Goal: Transaction & Acquisition: Purchase product/service

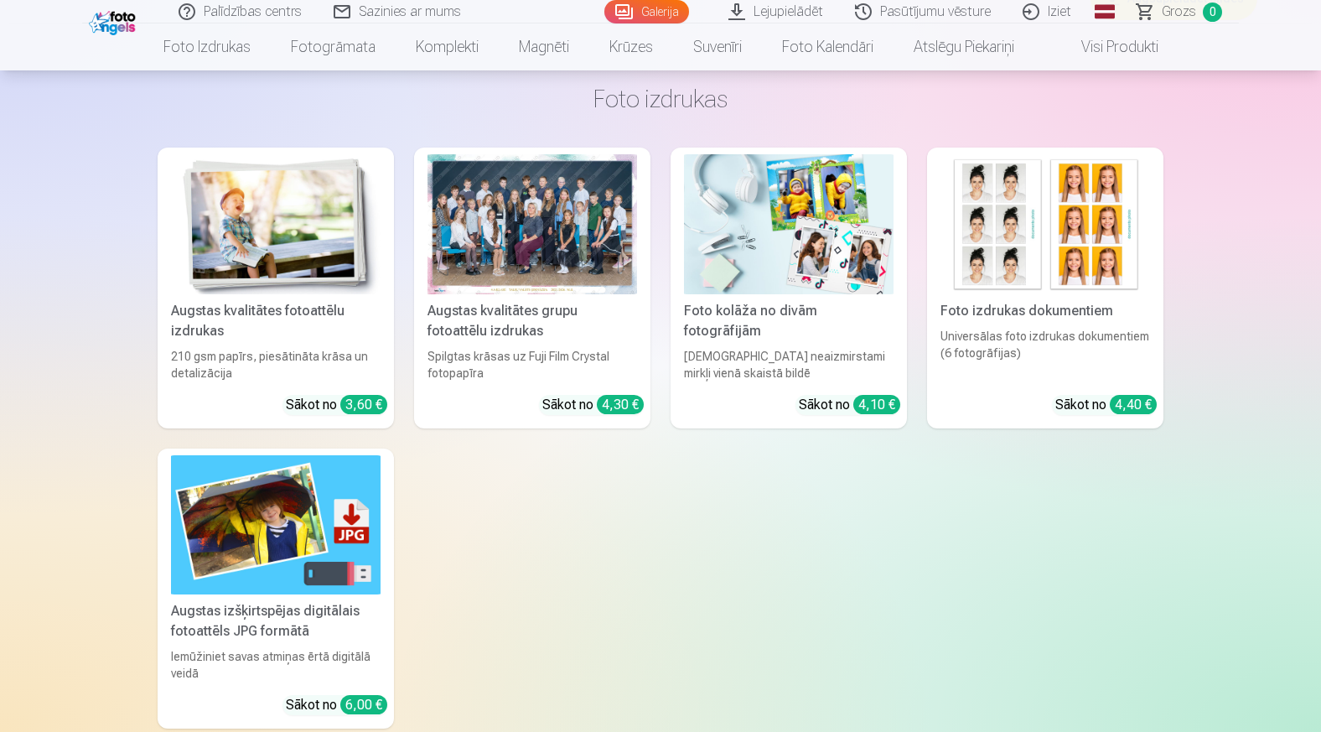
scroll to position [12055, 0]
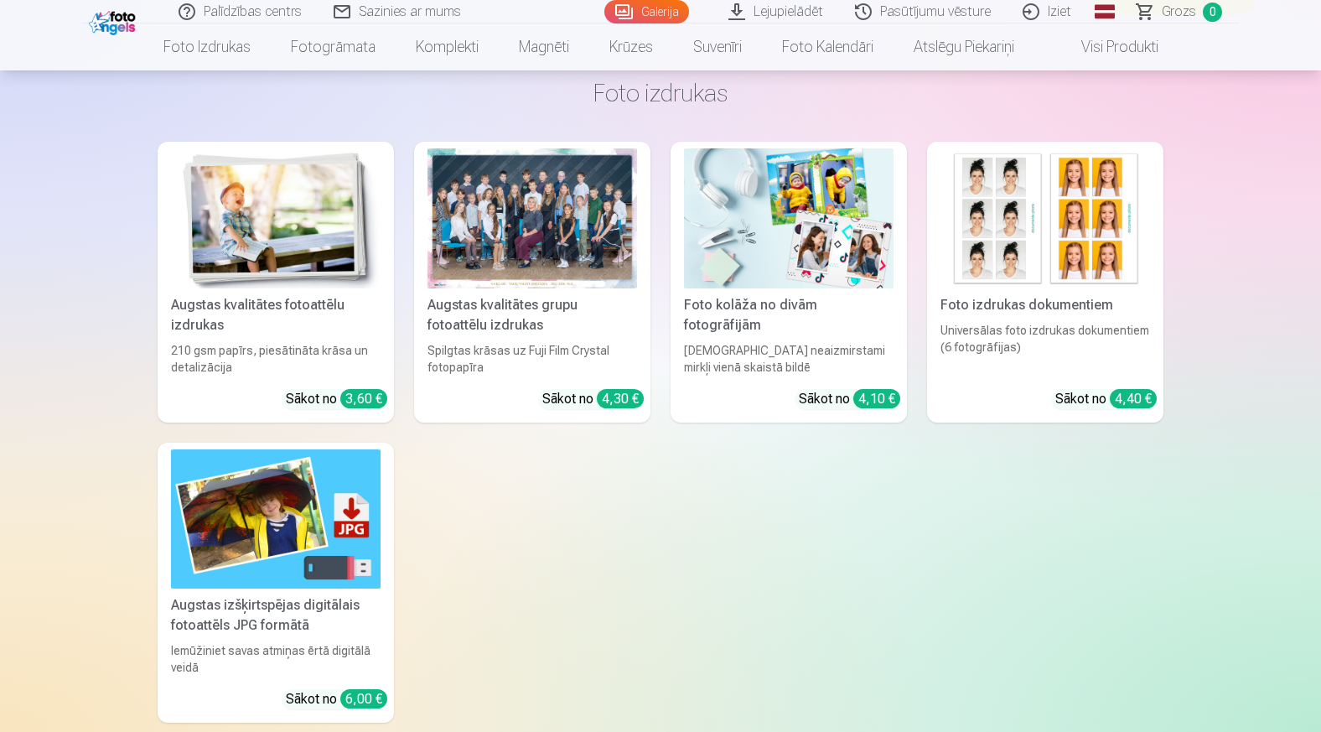
click at [513, 268] on div at bounding box center [533, 218] width 210 height 140
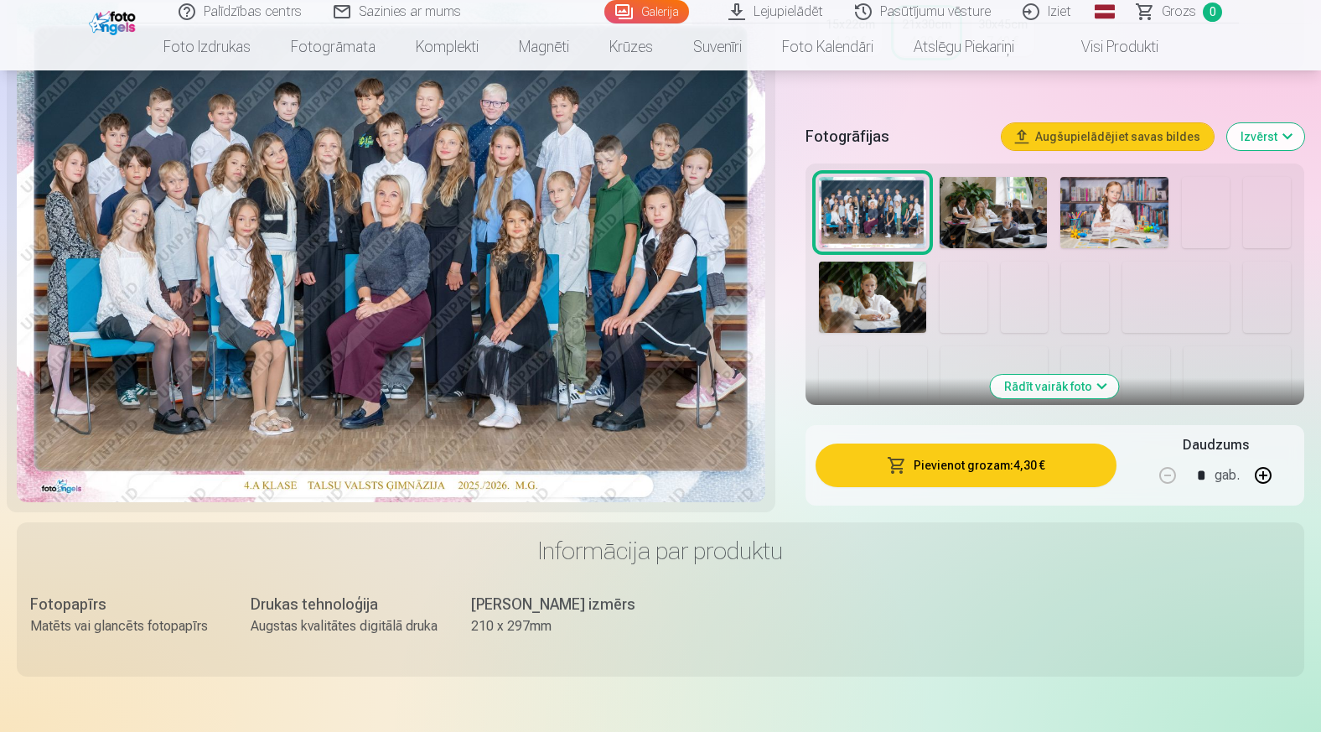
scroll to position [470, 0]
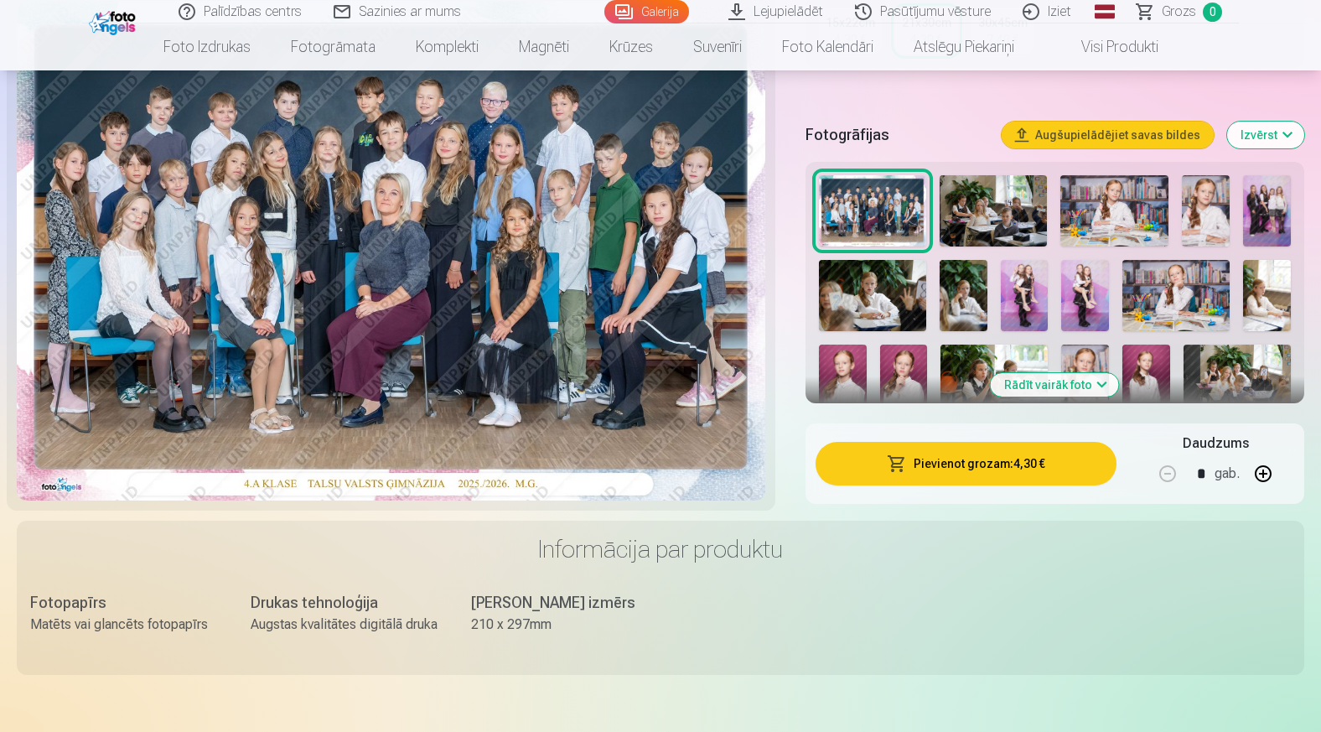
click at [915, 466] on button "Pievienot grozam : 4,30 €" at bounding box center [966, 464] width 301 height 44
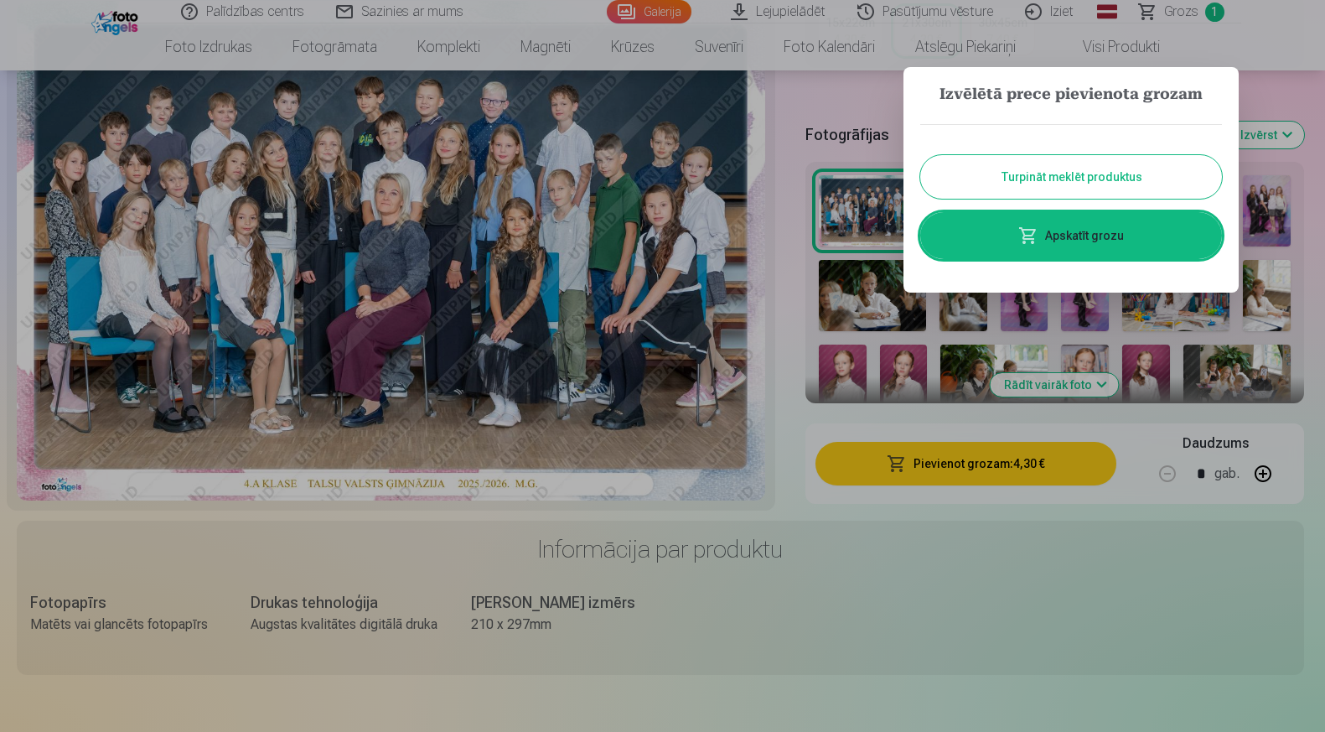
click at [1045, 173] on button "Turpināt meklēt produktus" at bounding box center [1072, 177] width 302 height 44
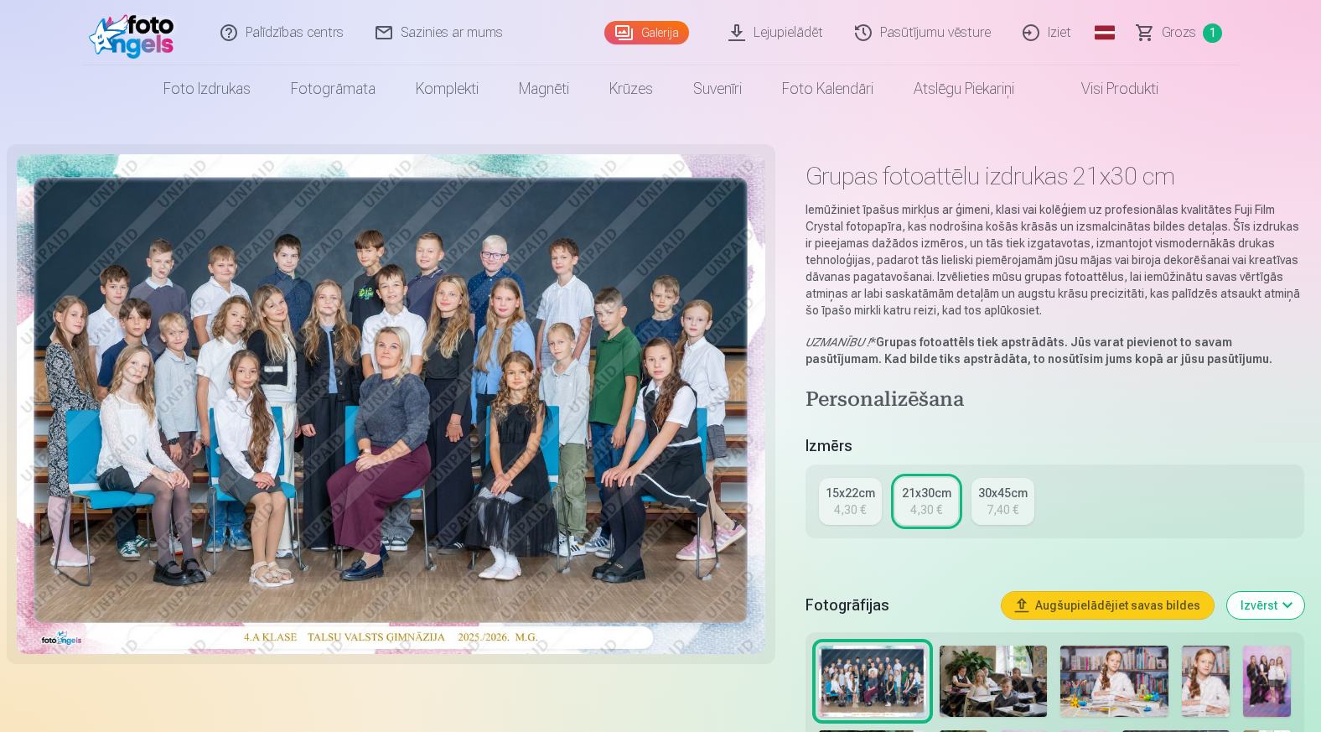
scroll to position [0, 0]
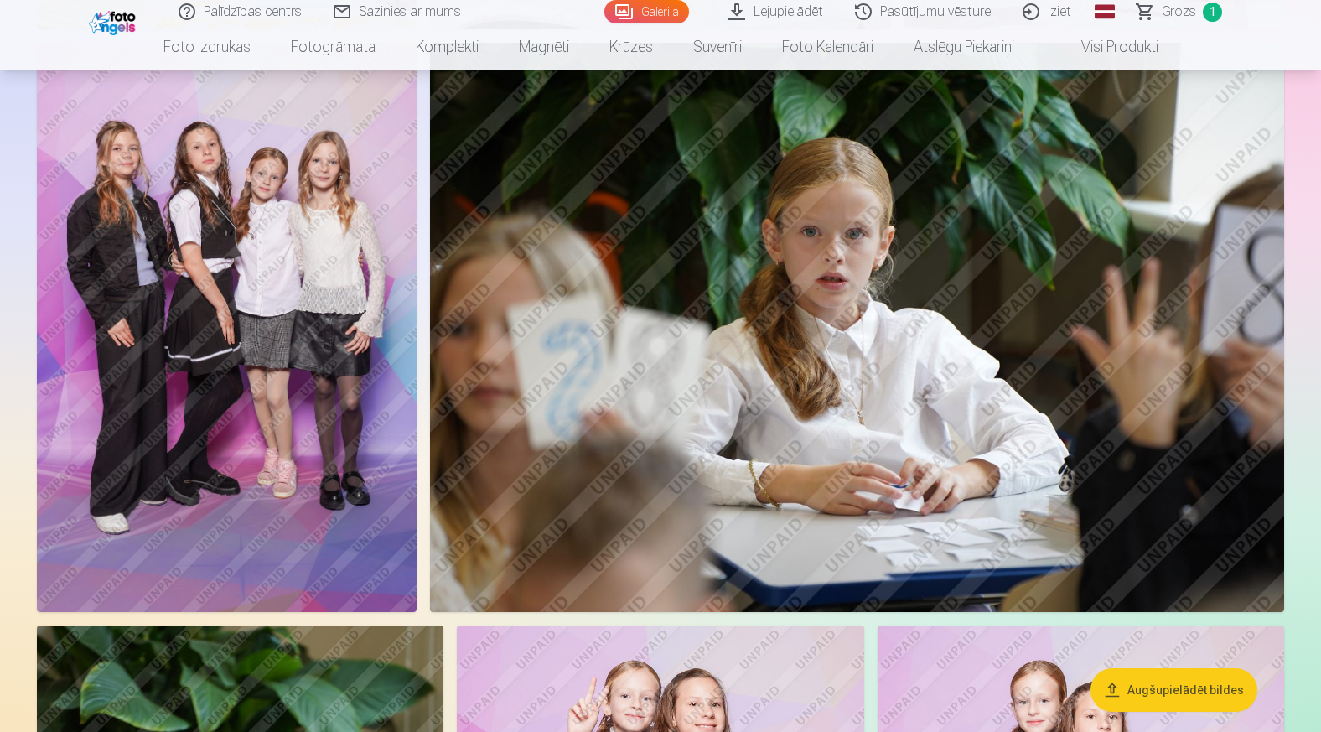
scroll to position [2373, 0]
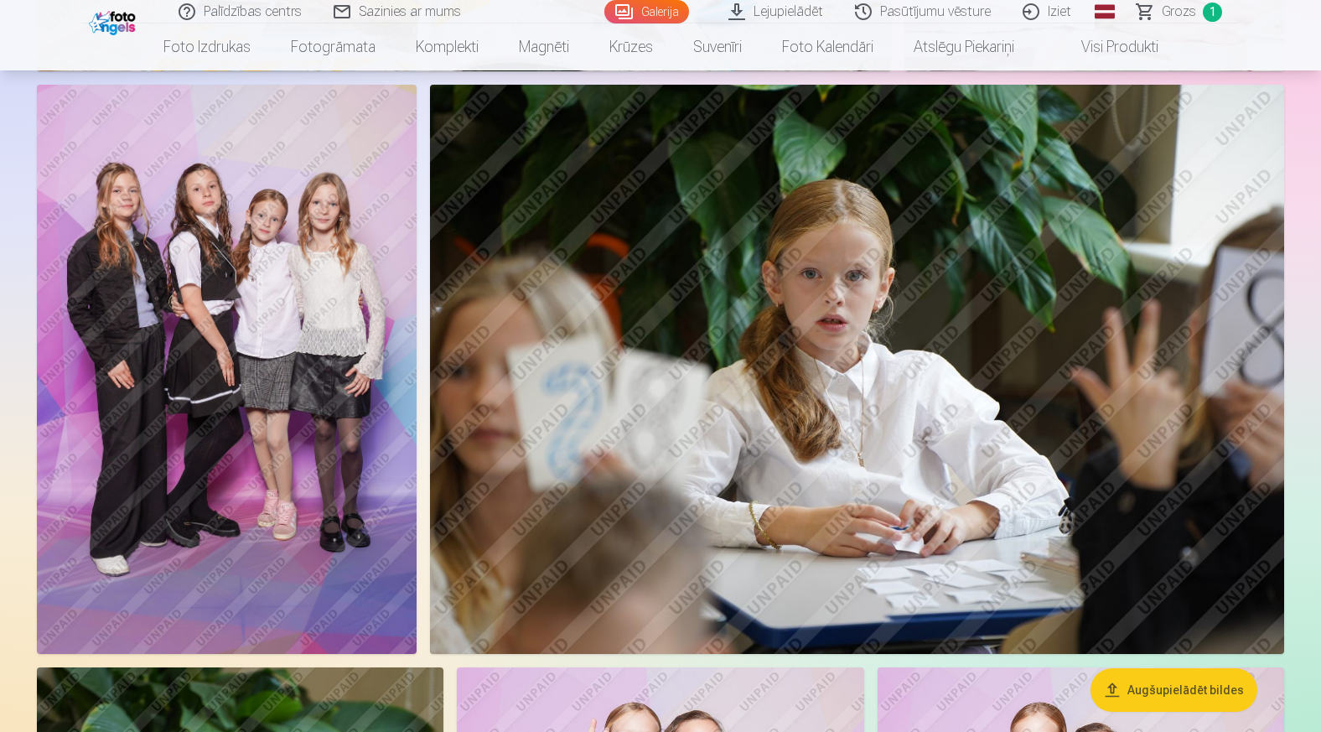
click at [245, 314] on img at bounding box center [227, 370] width 380 height 570
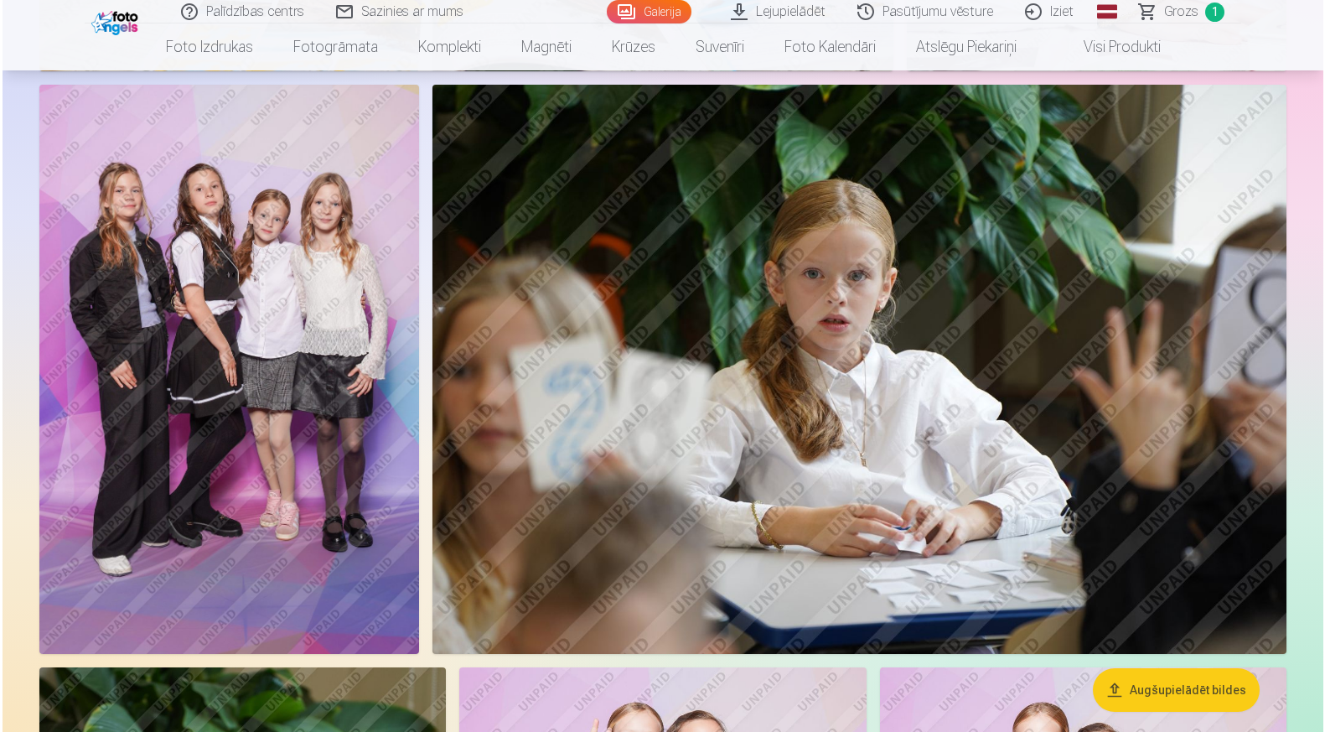
scroll to position [2379, 0]
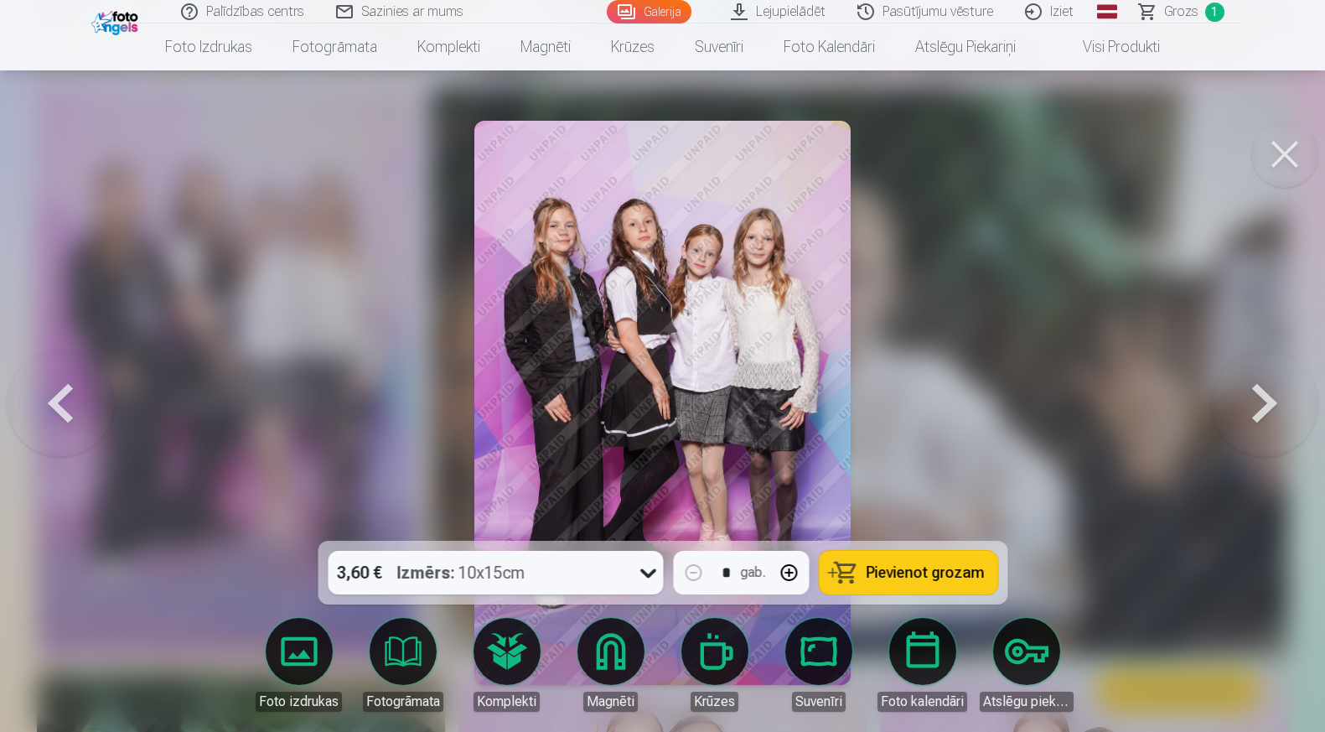
click at [1257, 404] on button at bounding box center [1264, 403] width 107 height 242
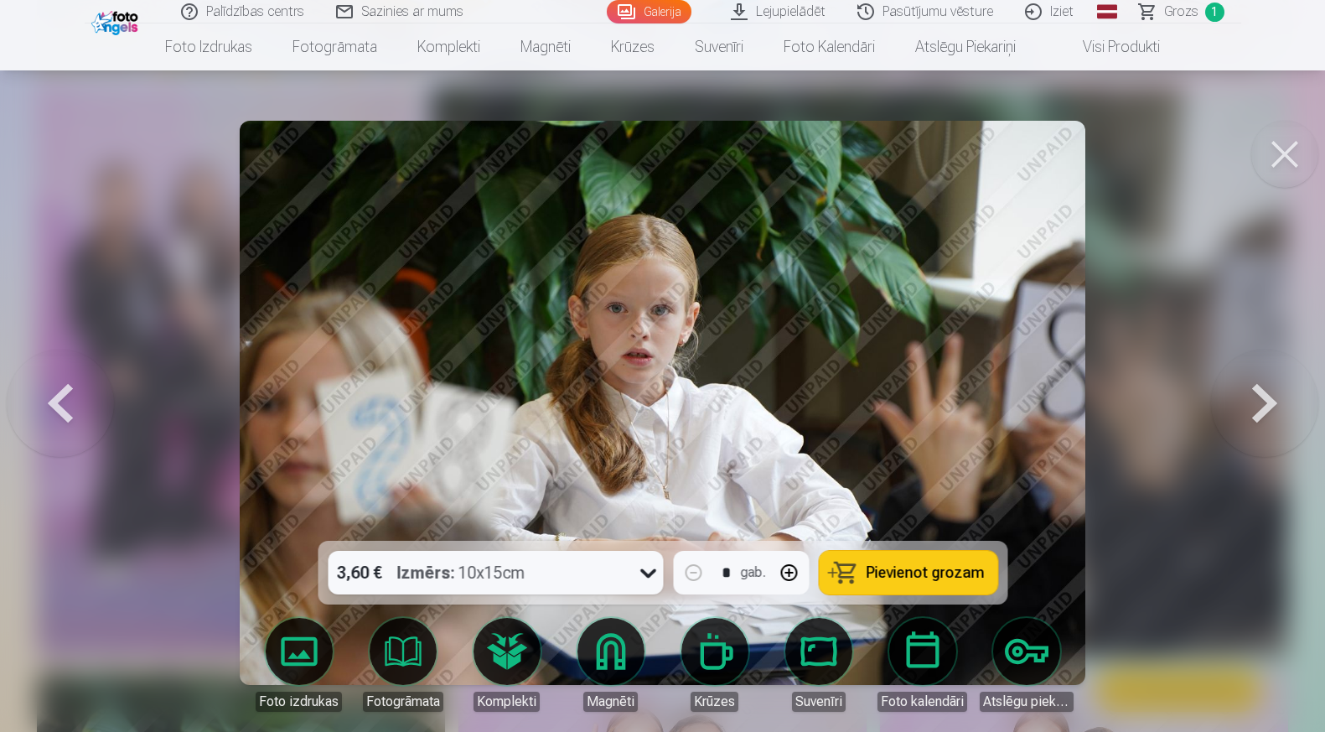
click at [1257, 404] on button at bounding box center [1264, 403] width 107 height 242
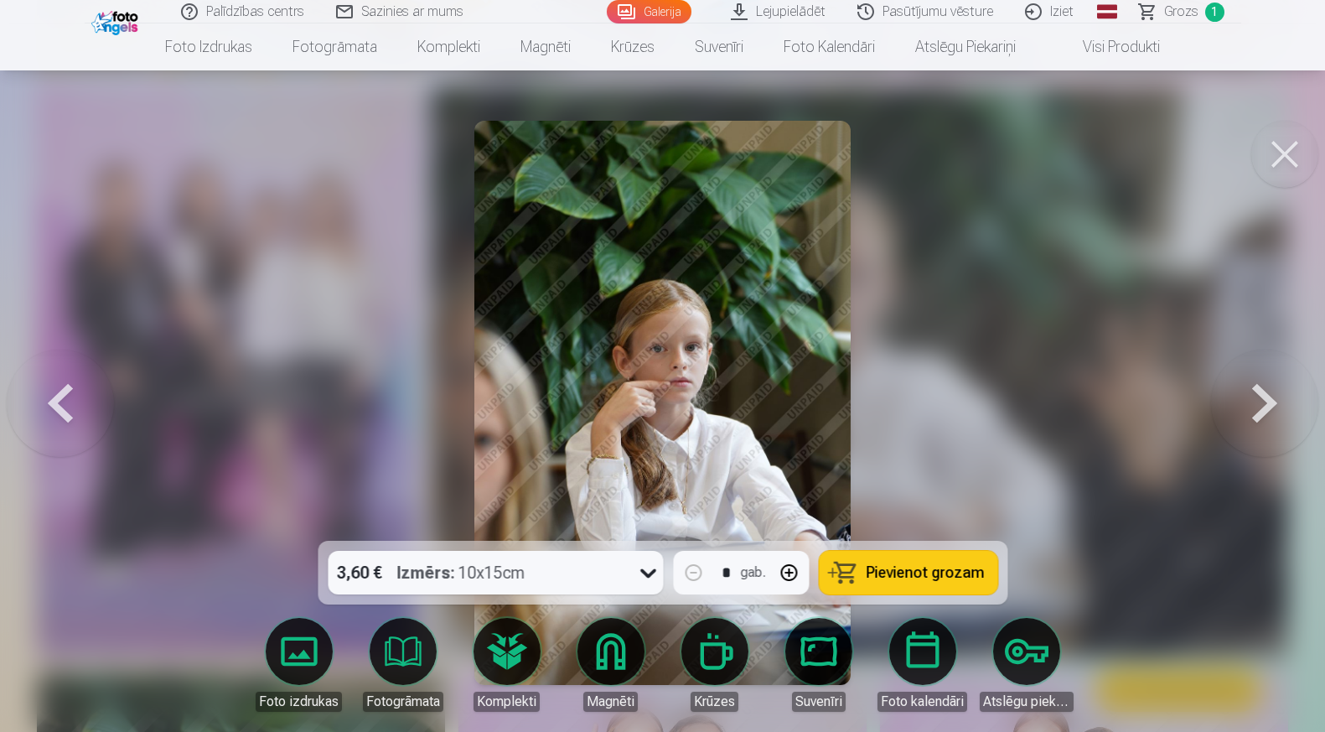
click at [1257, 402] on button at bounding box center [1264, 403] width 107 height 242
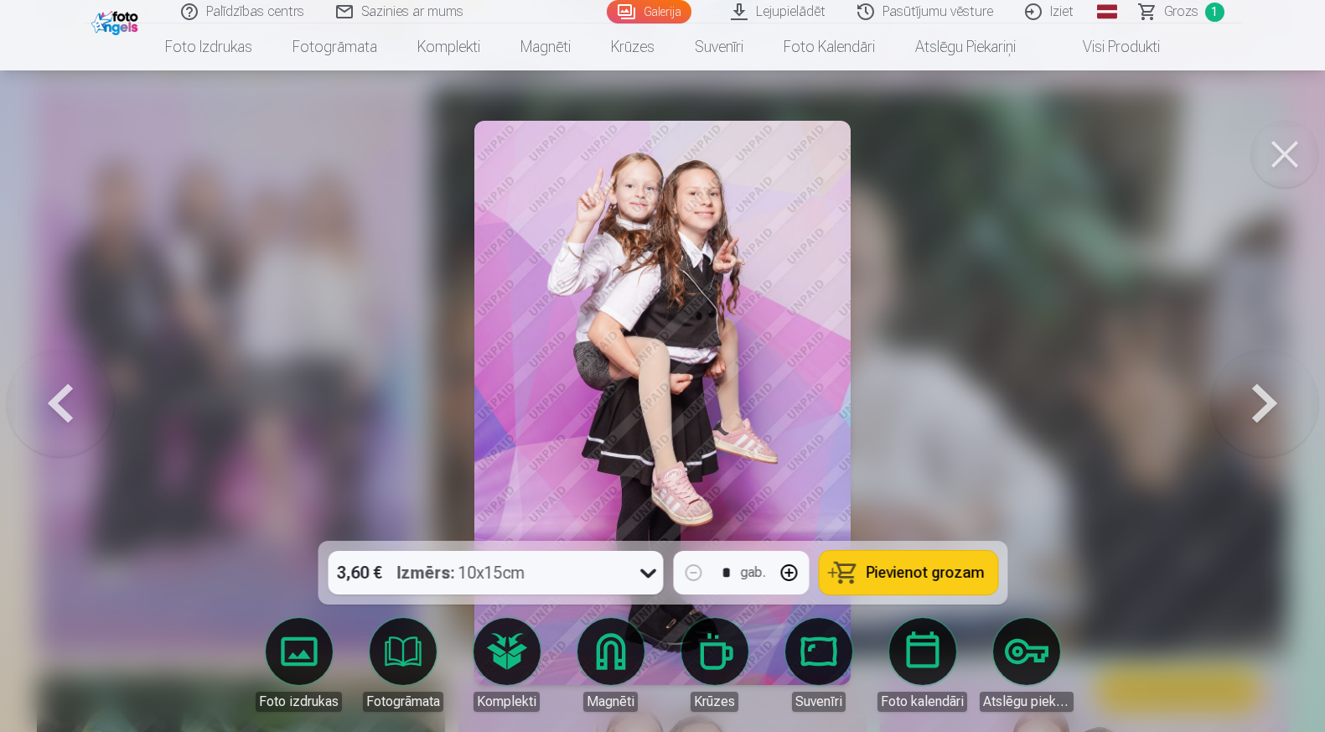
click at [1247, 404] on button at bounding box center [1264, 403] width 107 height 242
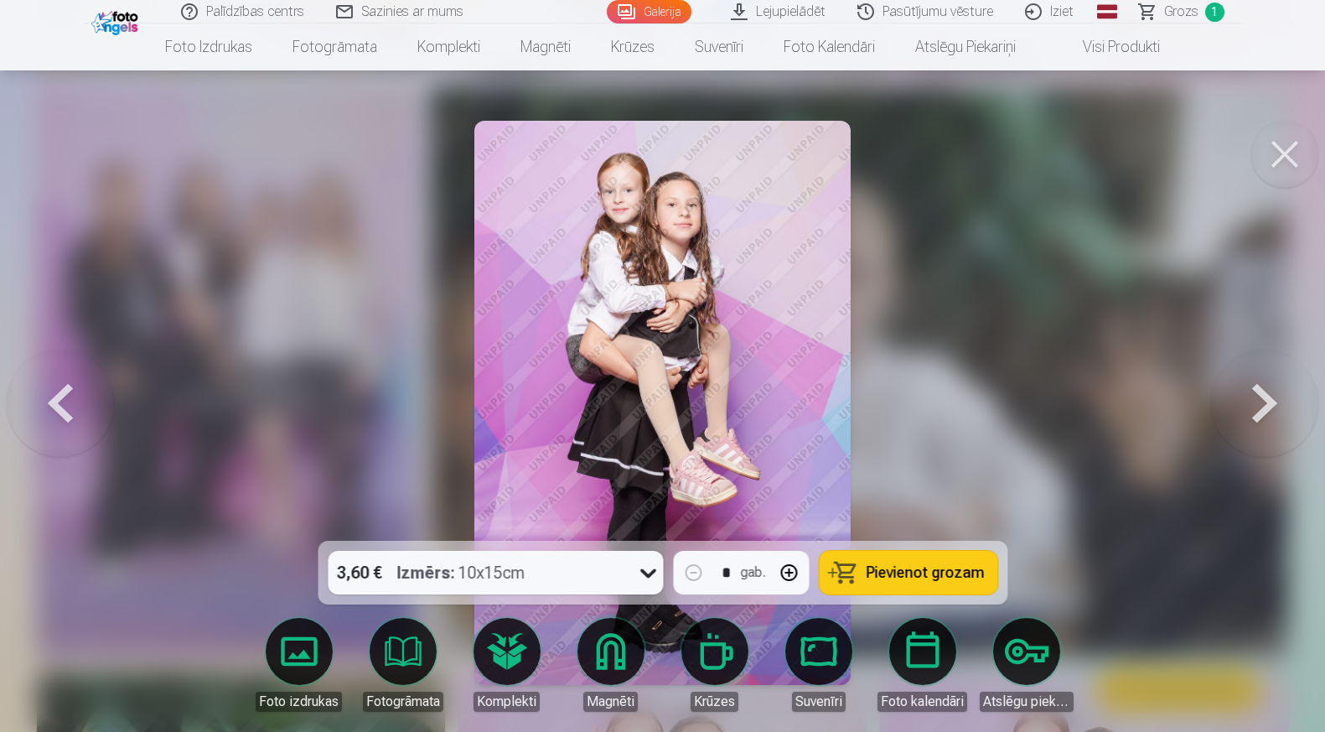
click at [64, 405] on button at bounding box center [60, 403] width 107 height 242
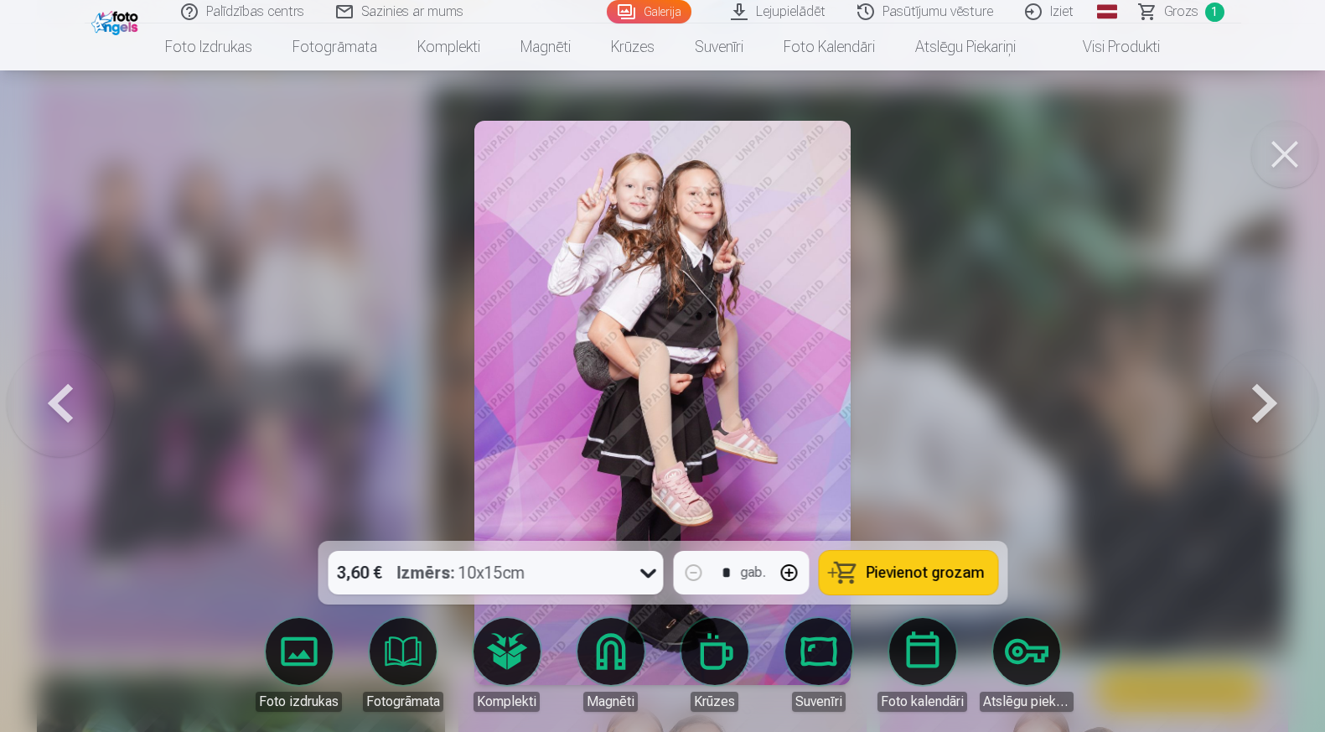
click at [1281, 404] on button at bounding box center [1264, 403] width 107 height 242
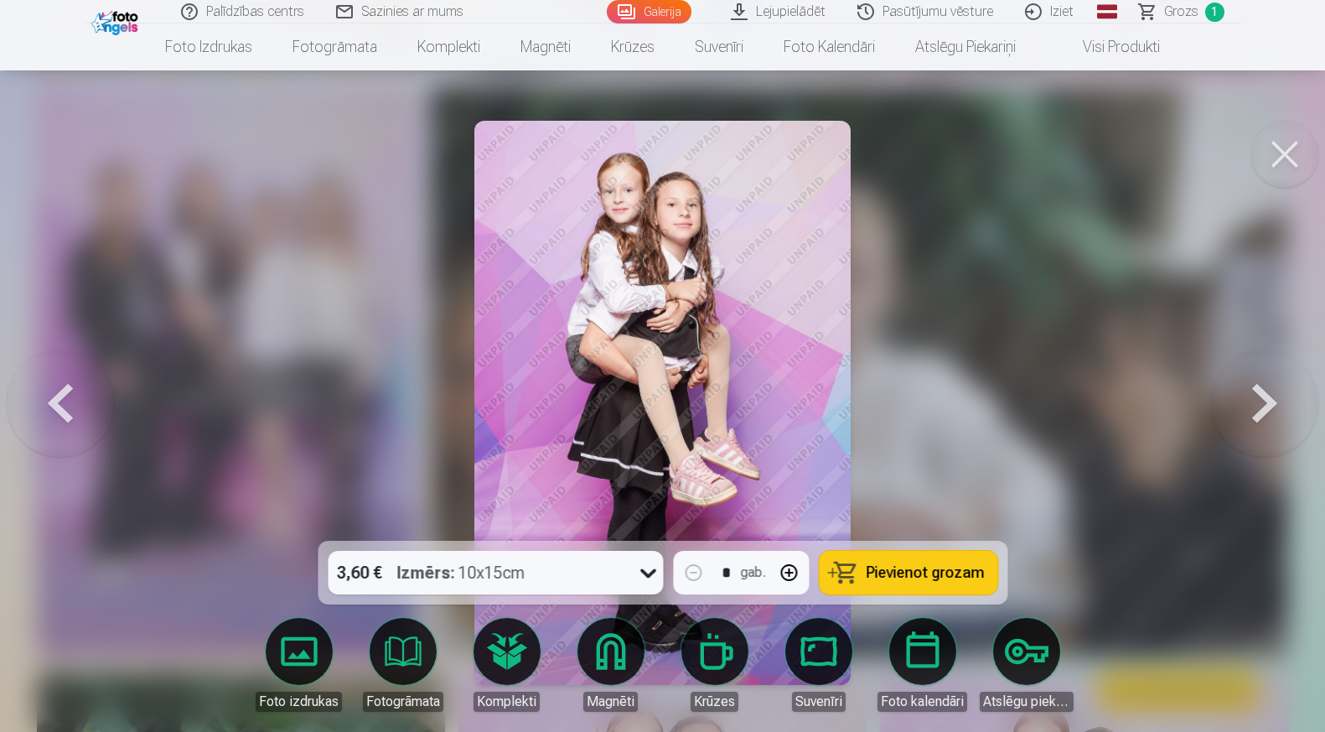
click at [864, 568] on button "Pievienot grozam" at bounding box center [908, 573] width 179 height 44
click at [73, 387] on button at bounding box center [60, 403] width 107 height 242
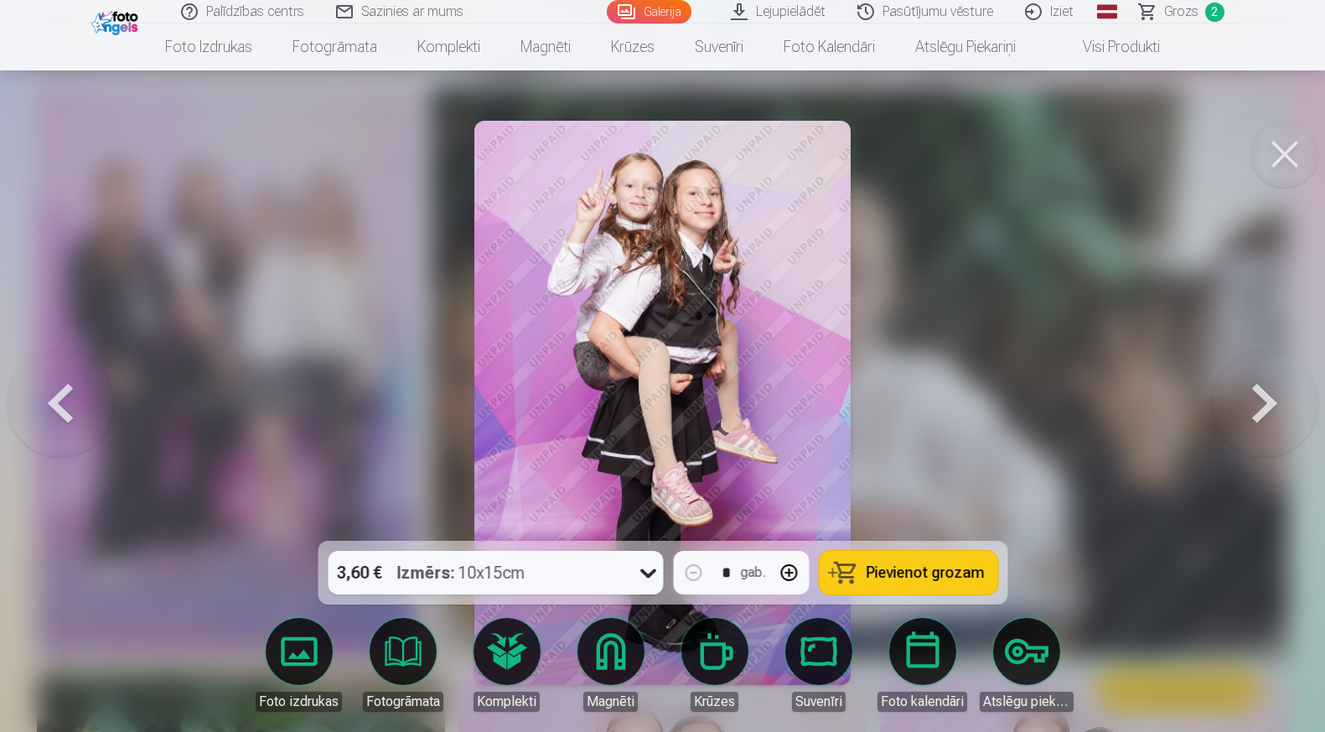
click at [72, 387] on button at bounding box center [60, 403] width 107 height 242
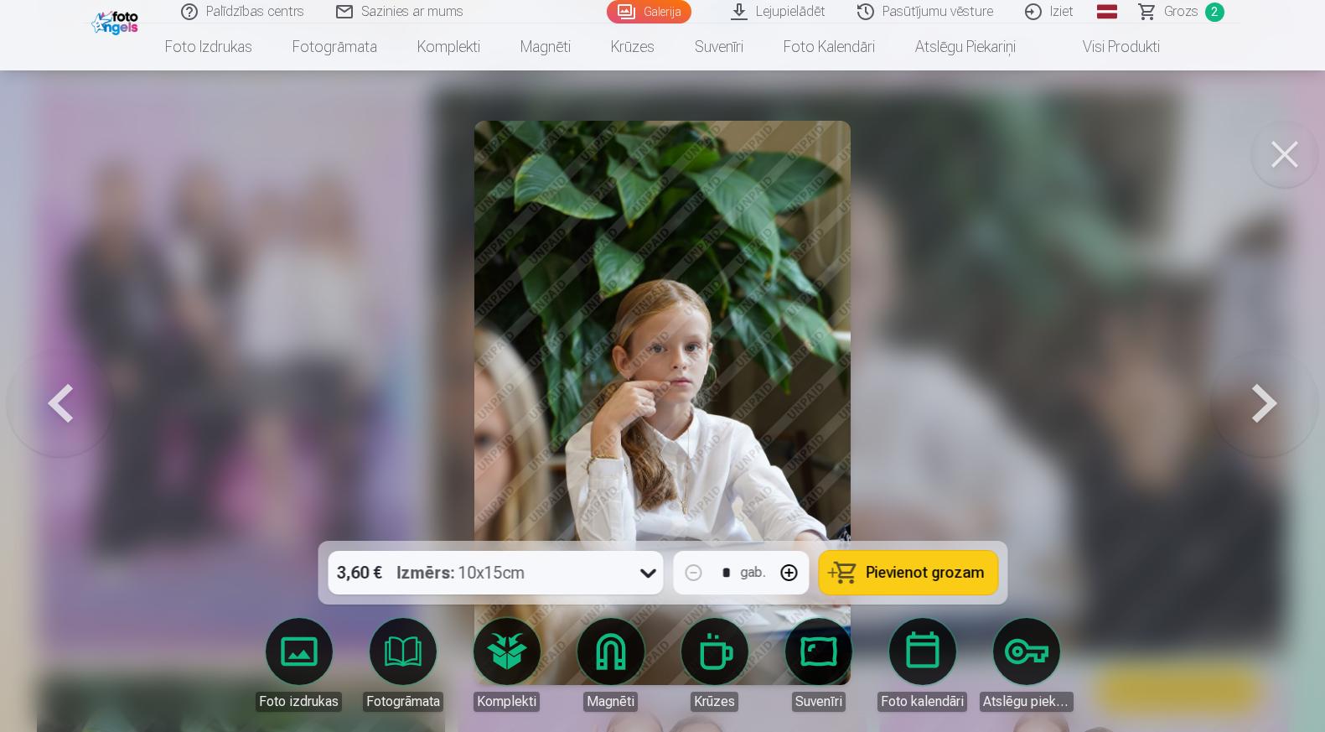
click at [72, 387] on button at bounding box center [60, 403] width 107 height 242
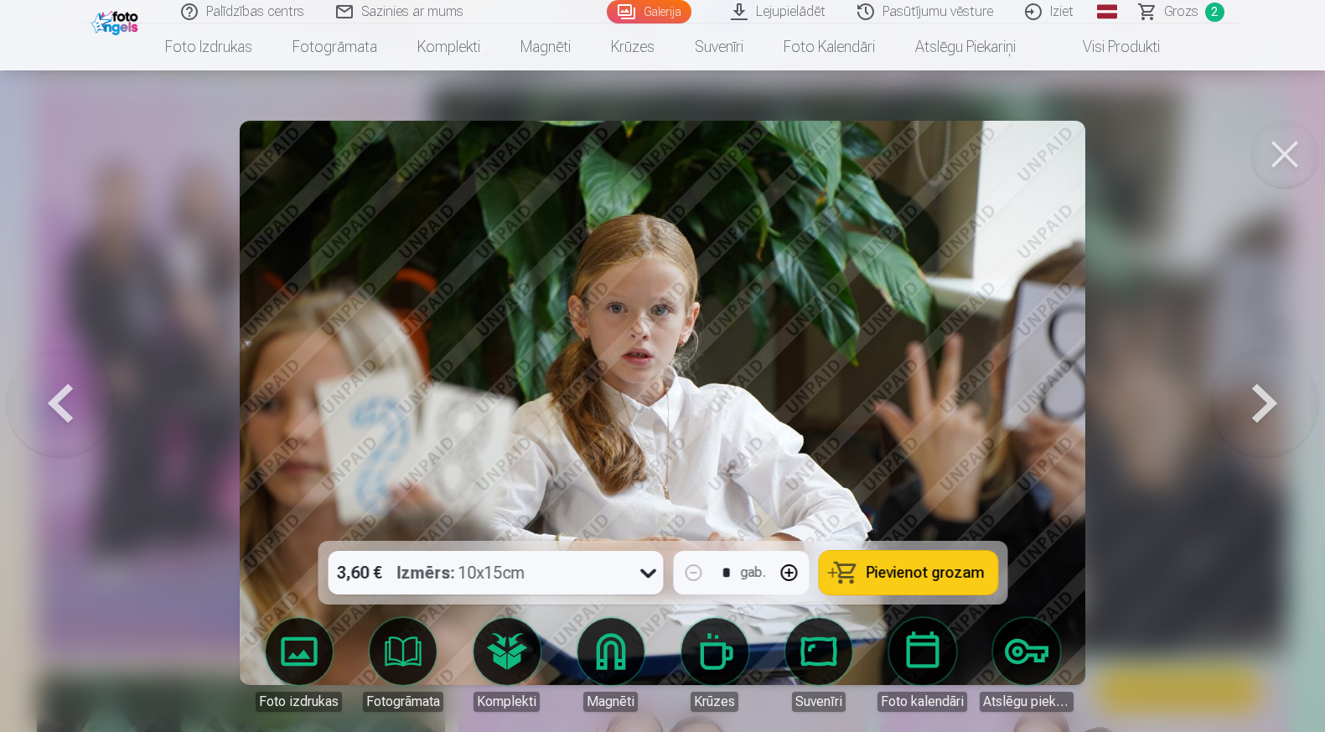
click at [73, 386] on button at bounding box center [60, 403] width 107 height 242
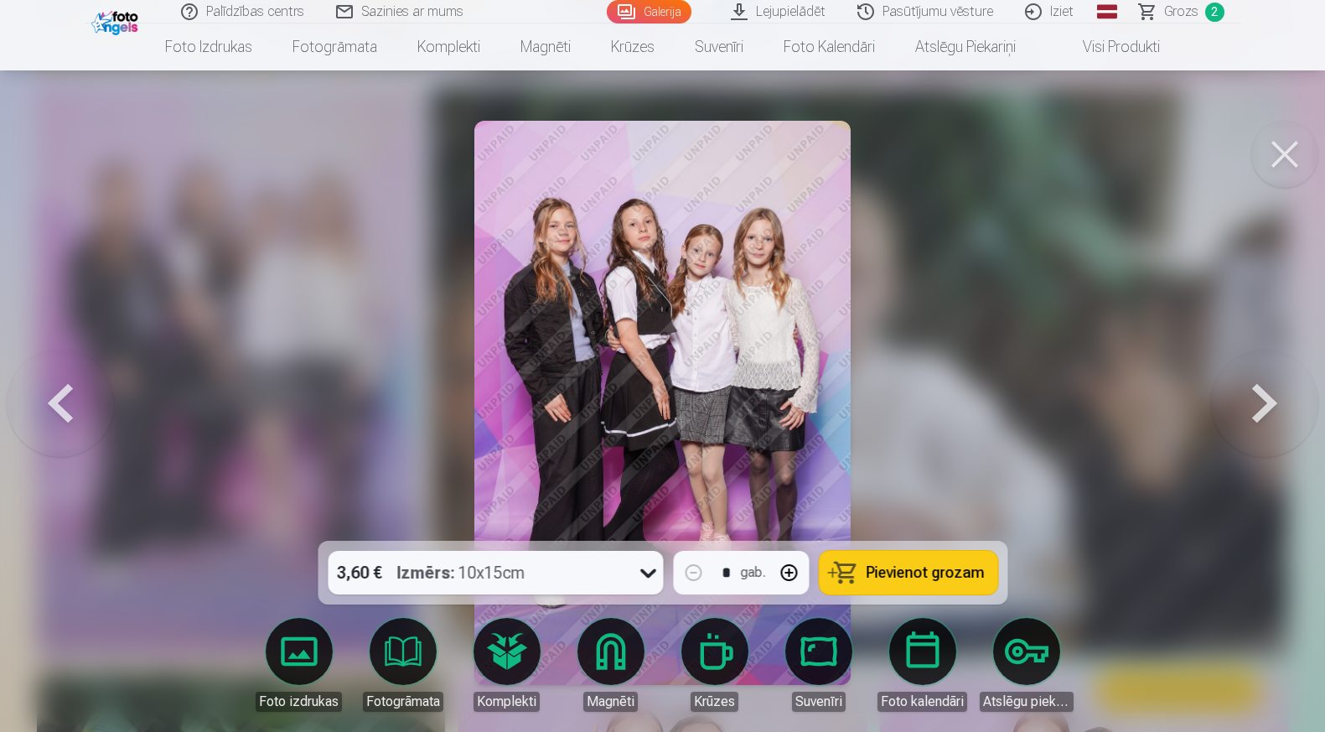
click at [936, 565] on span "Pievienot grozam" at bounding box center [925, 572] width 118 height 15
click at [1287, 155] on button at bounding box center [1285, 154] width 67 height 67
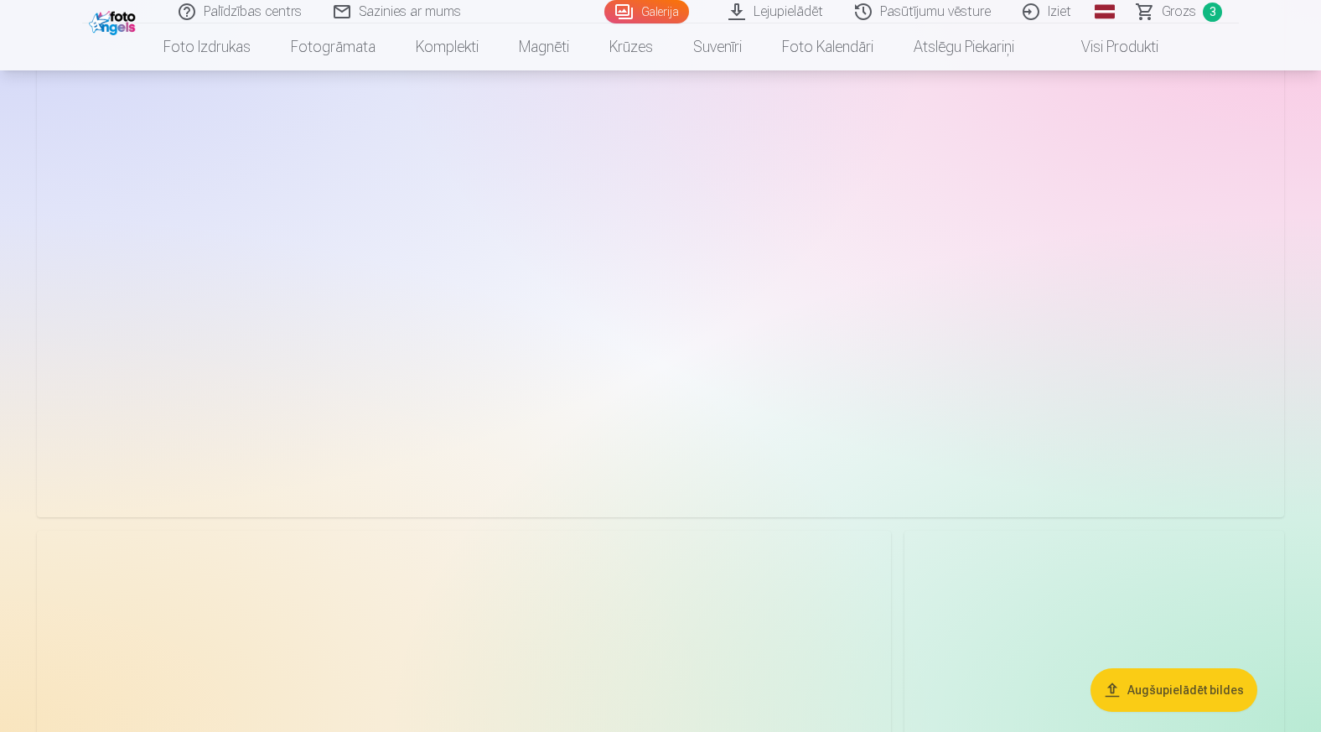
scroll to position [9495, 0]
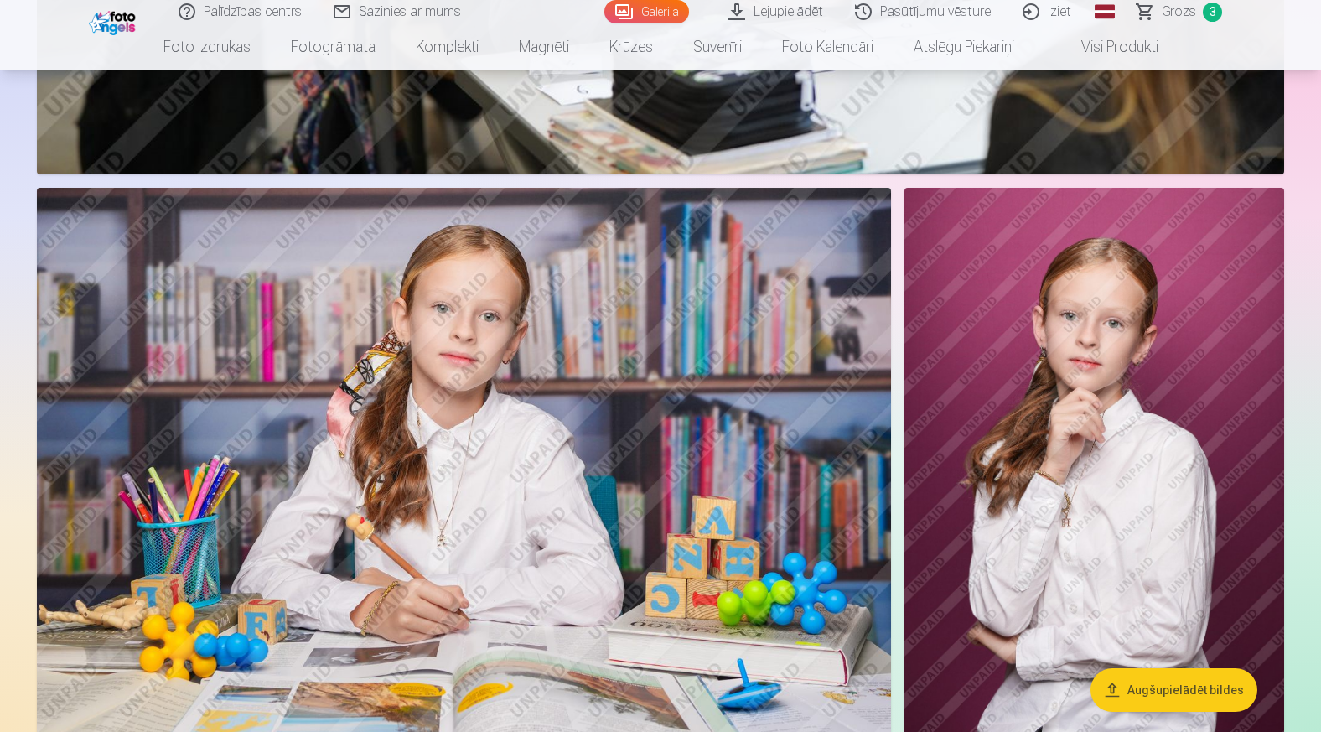
click at [461, 447] on img at bounding box center [464, 472] width 854 height 569
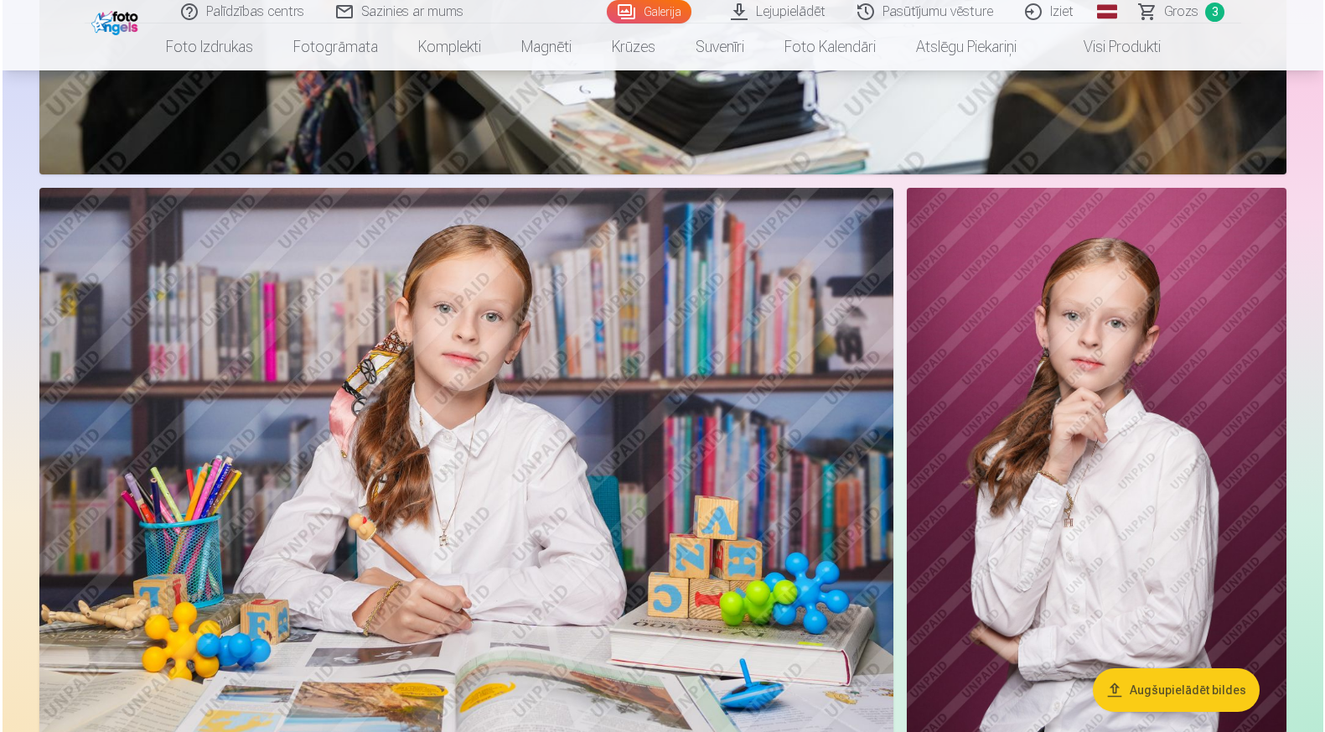
scroll to position [10744, 0]
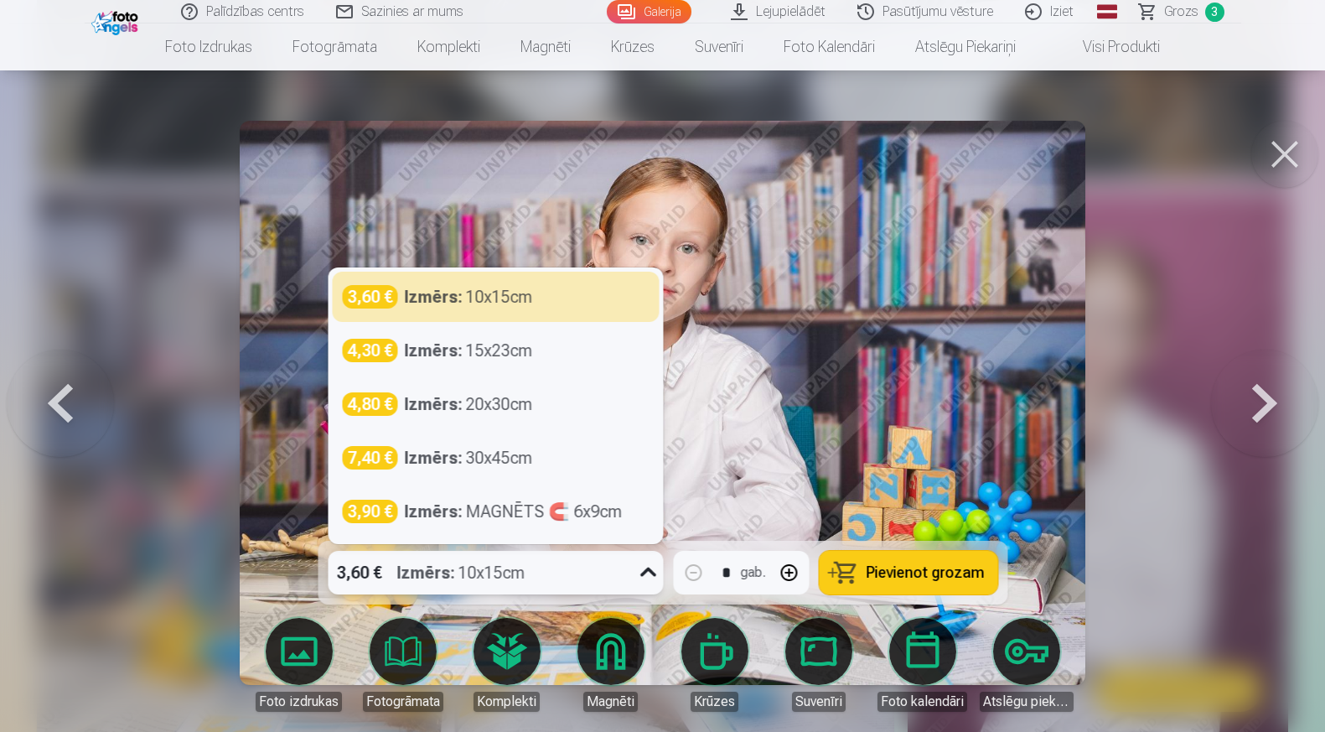
click at [647, 567] on icon at bounding box center [648, 572] width 27 height 27
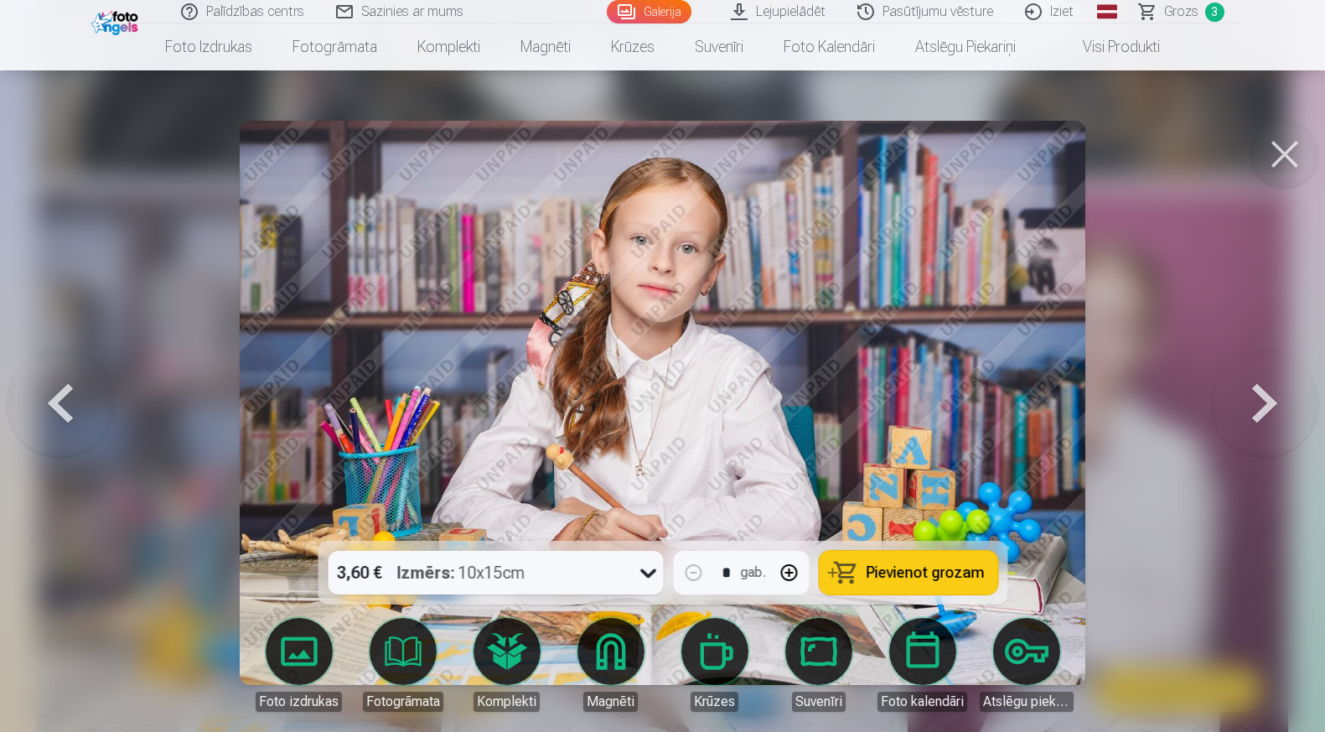
click at [783, 569] on button "button" at bounding box center [789, 572] width 40 height 40
click at [915, 577] on span "Pievienot grozam" at bounding box center [925, 572] width 118 height 15
type input "*"
click at [1290, 158] on button at bounding box center [1285, 154] width 67 height 67
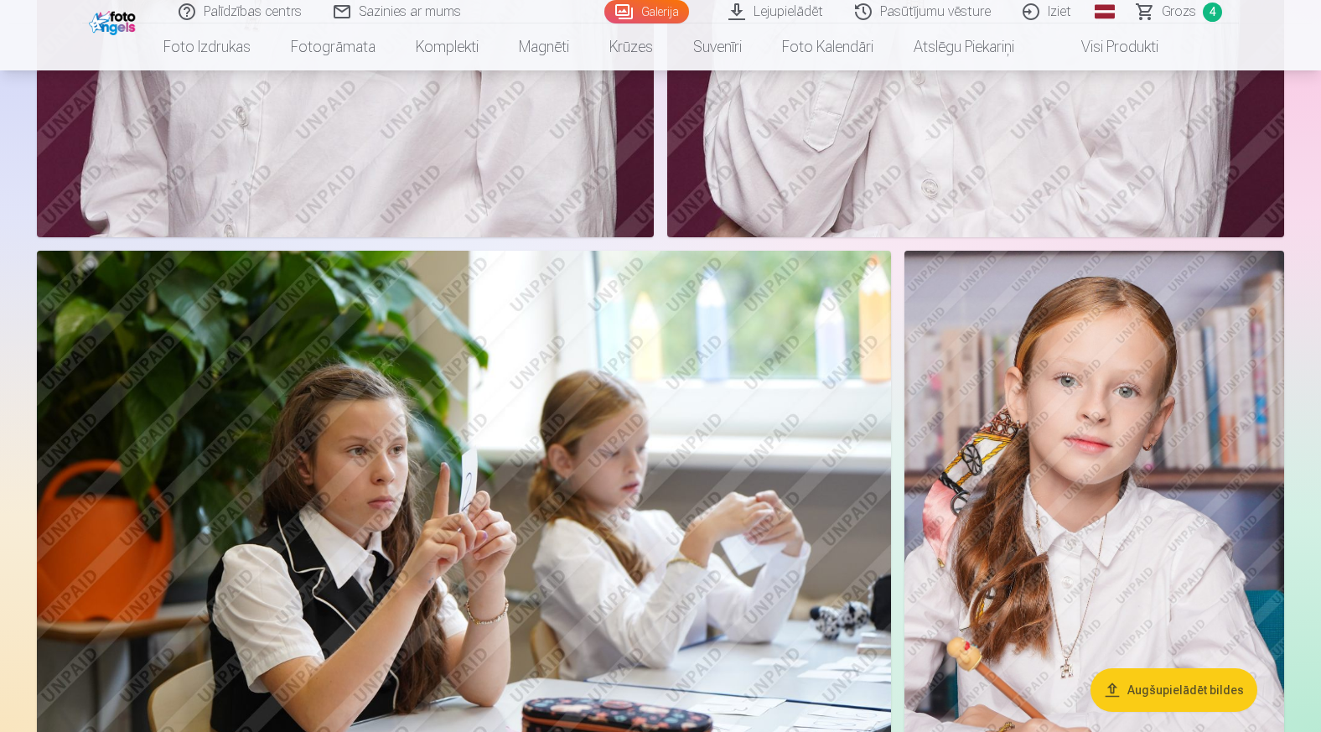
scroll to position [4925, 0]
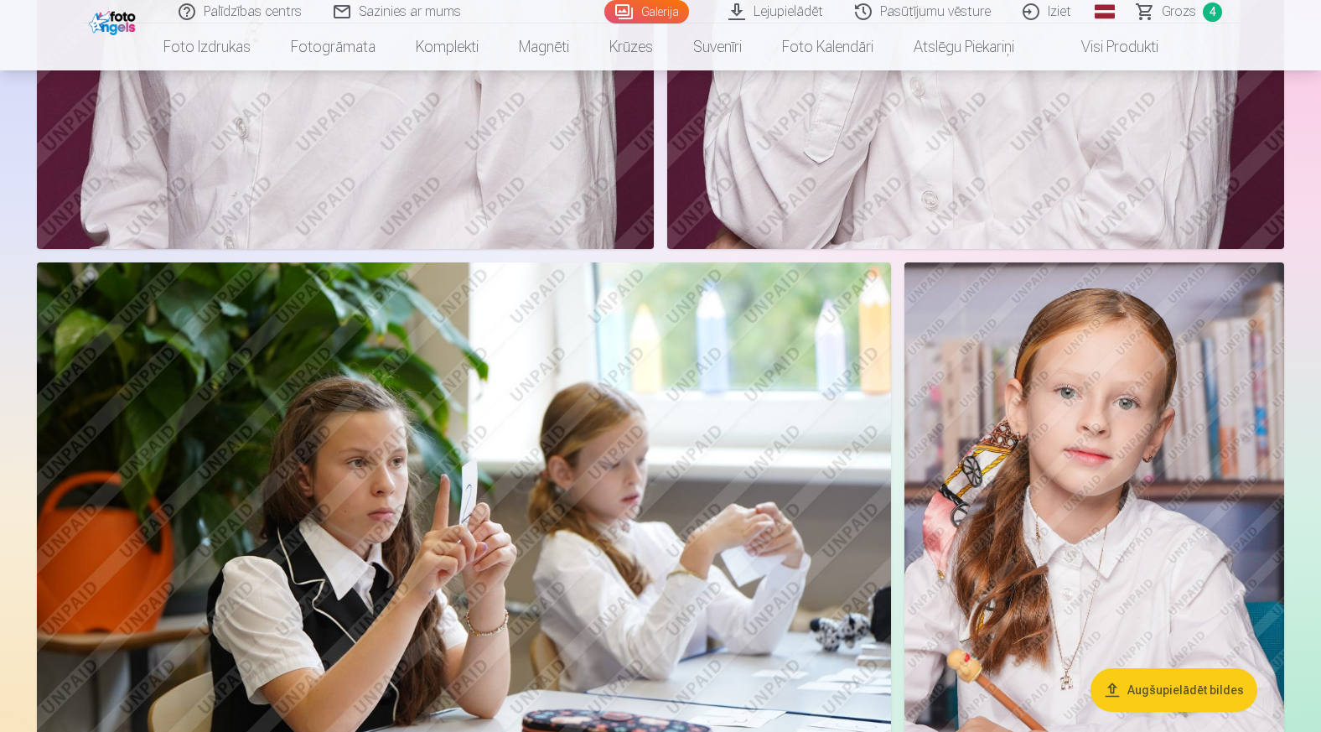
click at [1067, 455] on img at bounding box center [1095, 546] width 380 height 569
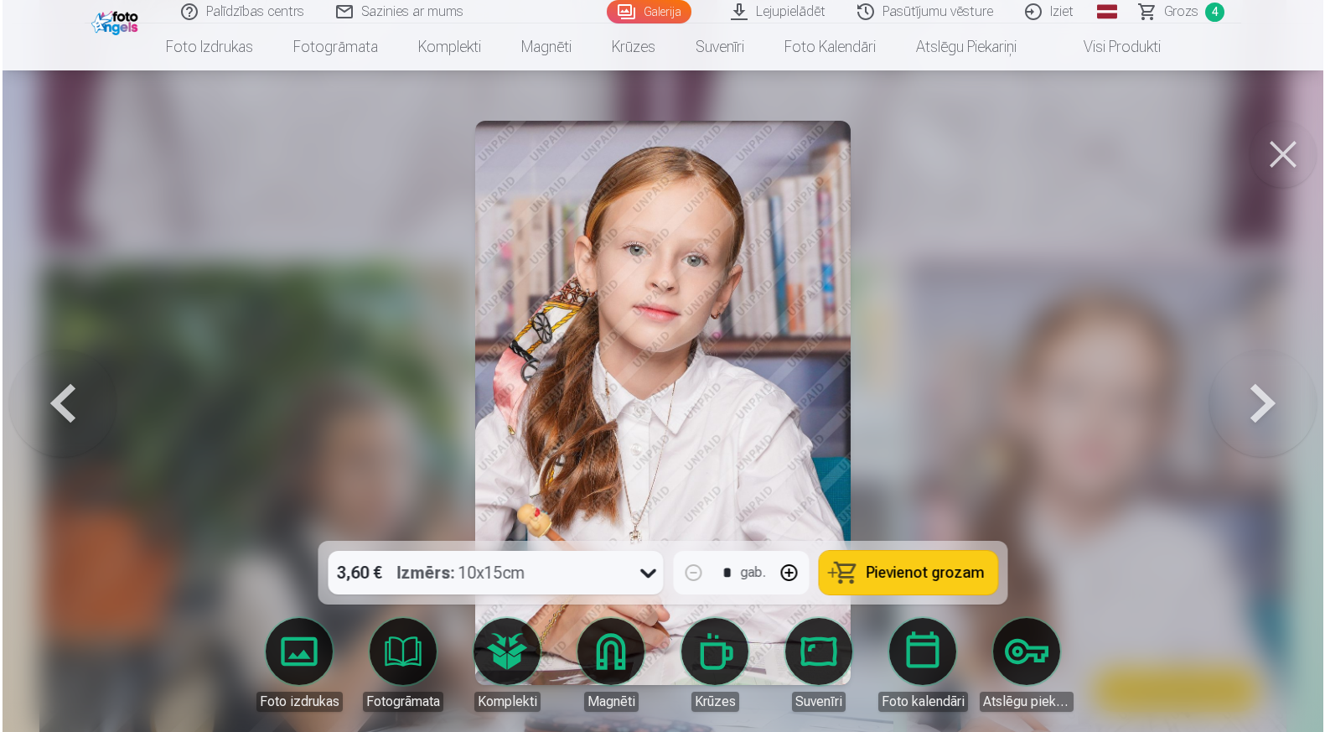
scroll to position [4939, 0]
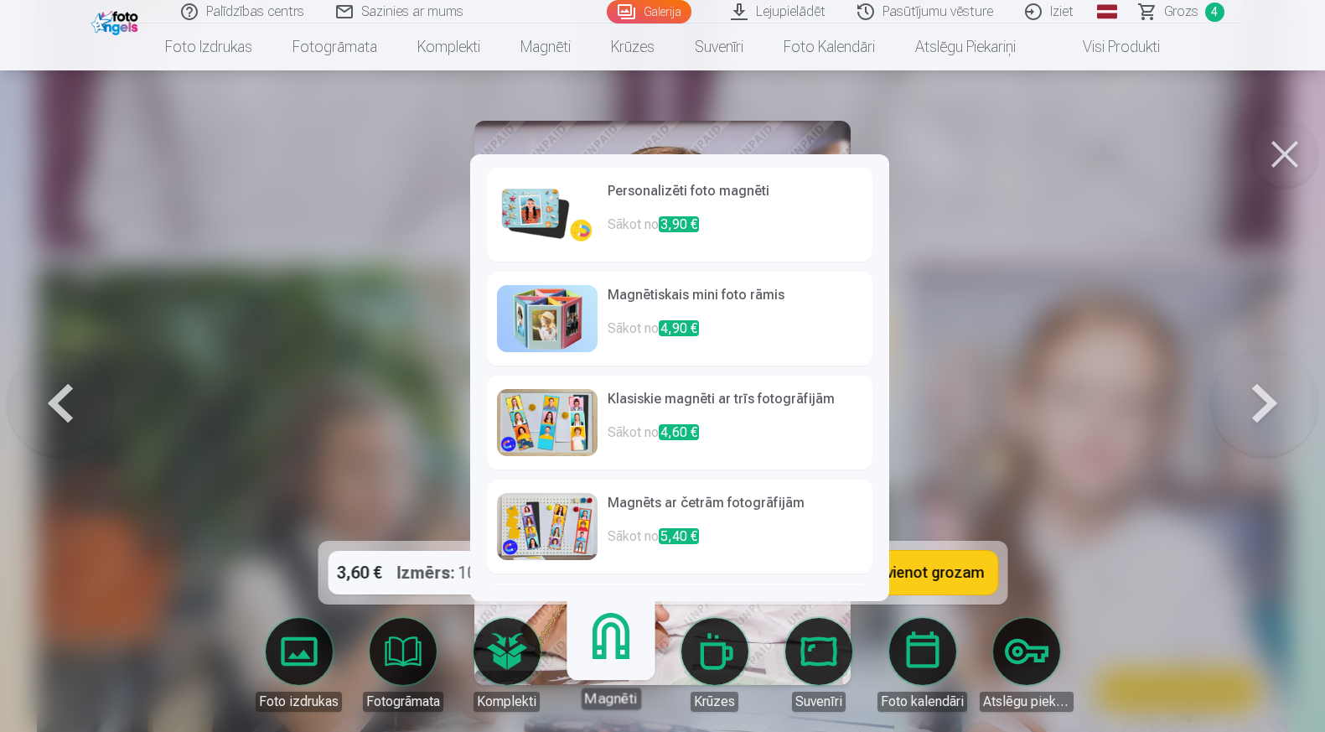
click at [615, 219] on p "Sākot no 3,90 €" at bounding box center [735, 232] width 255 height 34
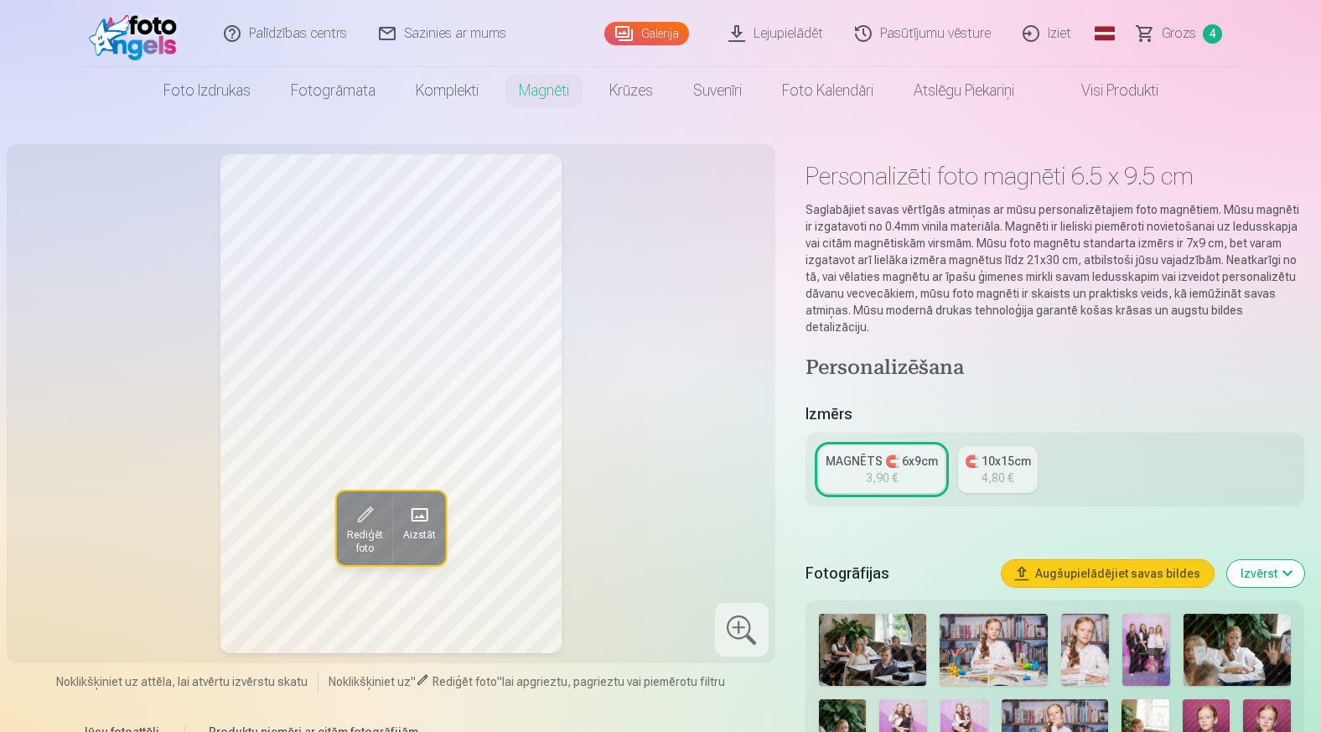
click at [896, 460] on link "MAGNĒTS 🧲 6x9cm 3,90 €" at bounding box center [882, 469] width 126 height 47
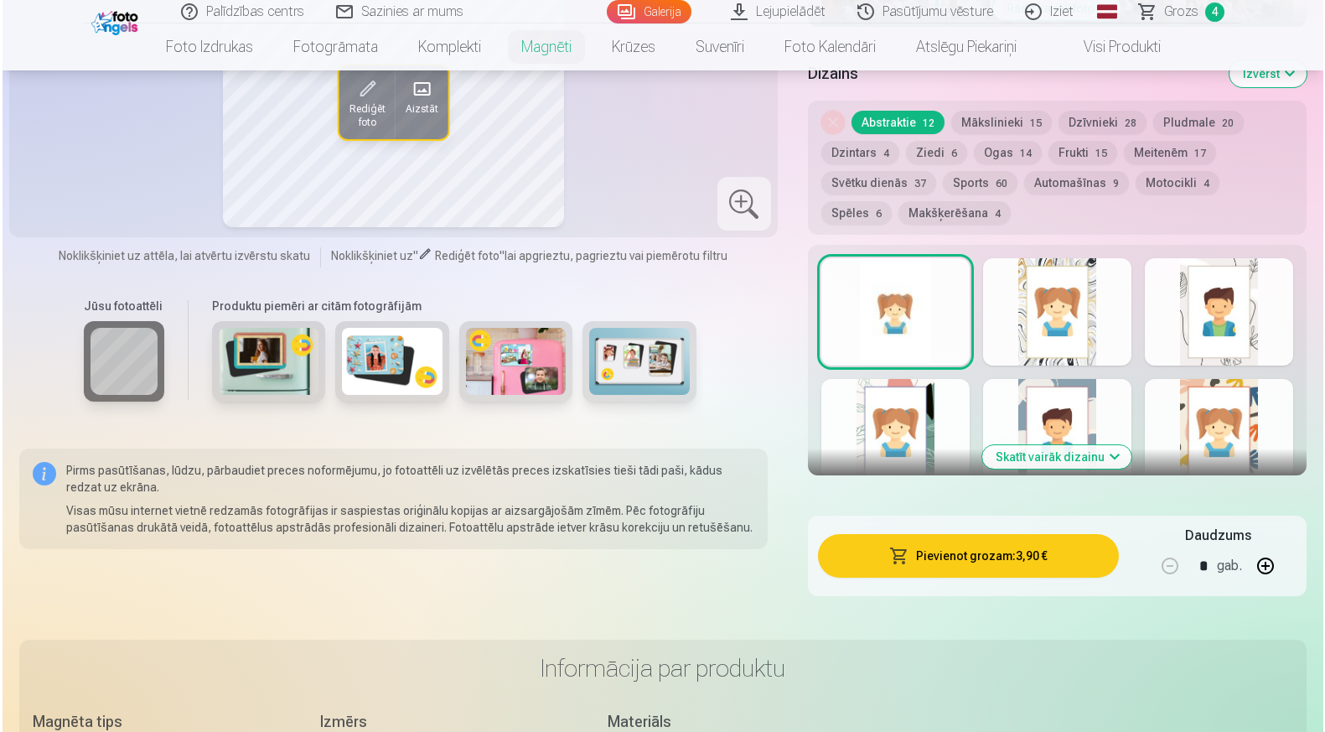
scroll to position [852, 0]
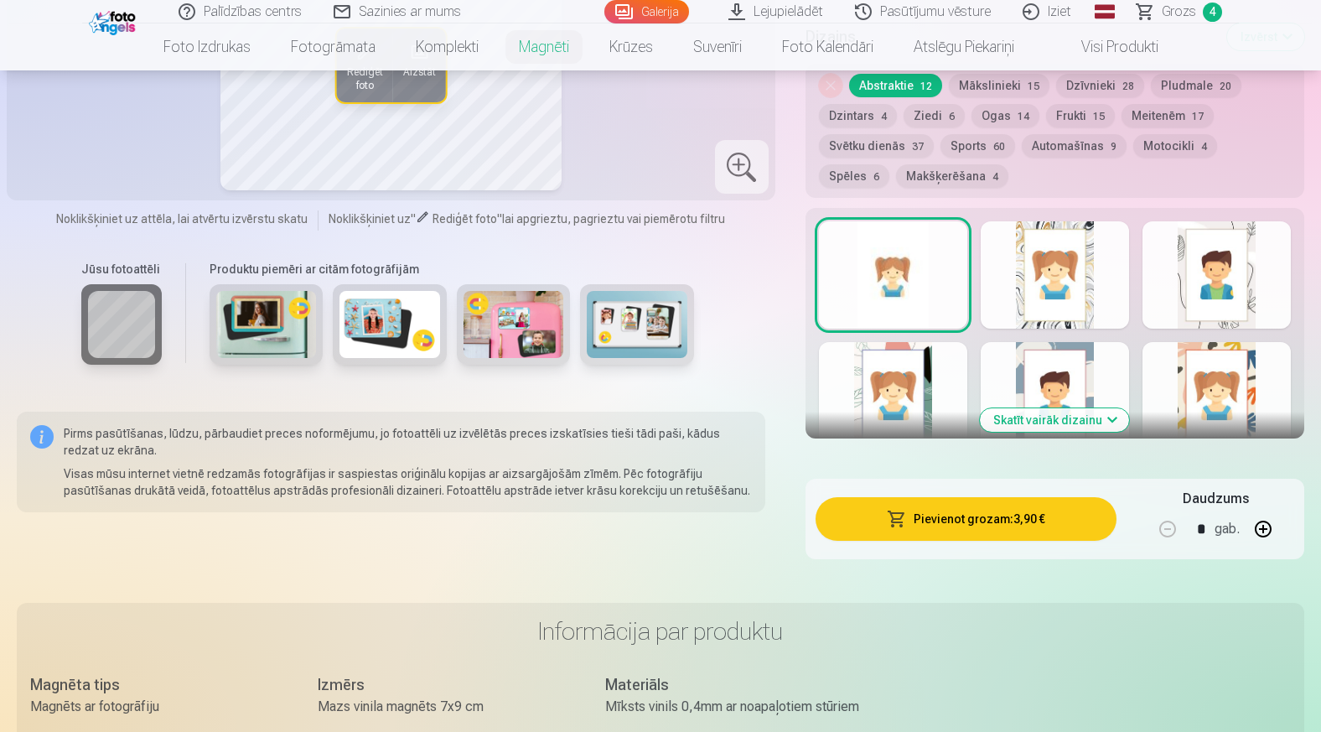
click at [977, 502] on button "Pievienot grozam : 3,90 €" at bounding box center [966, 519] width 301 height 44
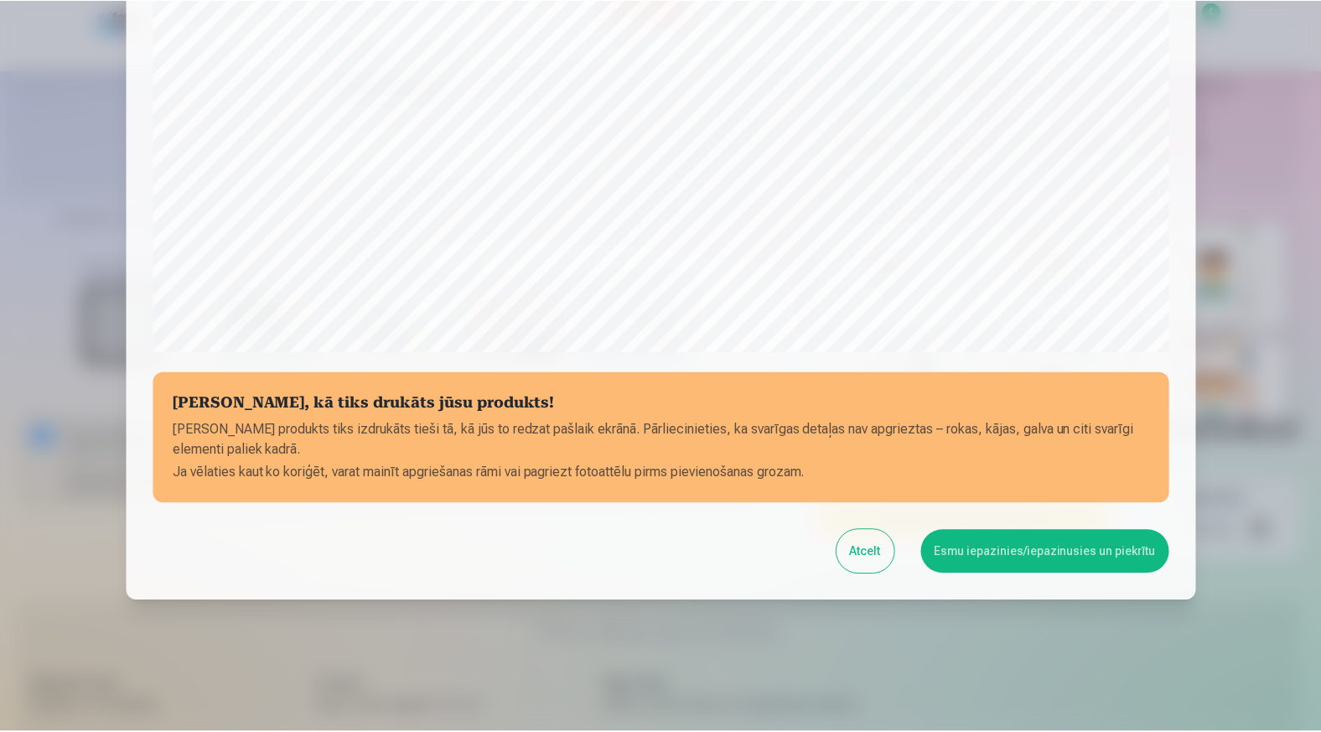
scroll to position [475, 0]
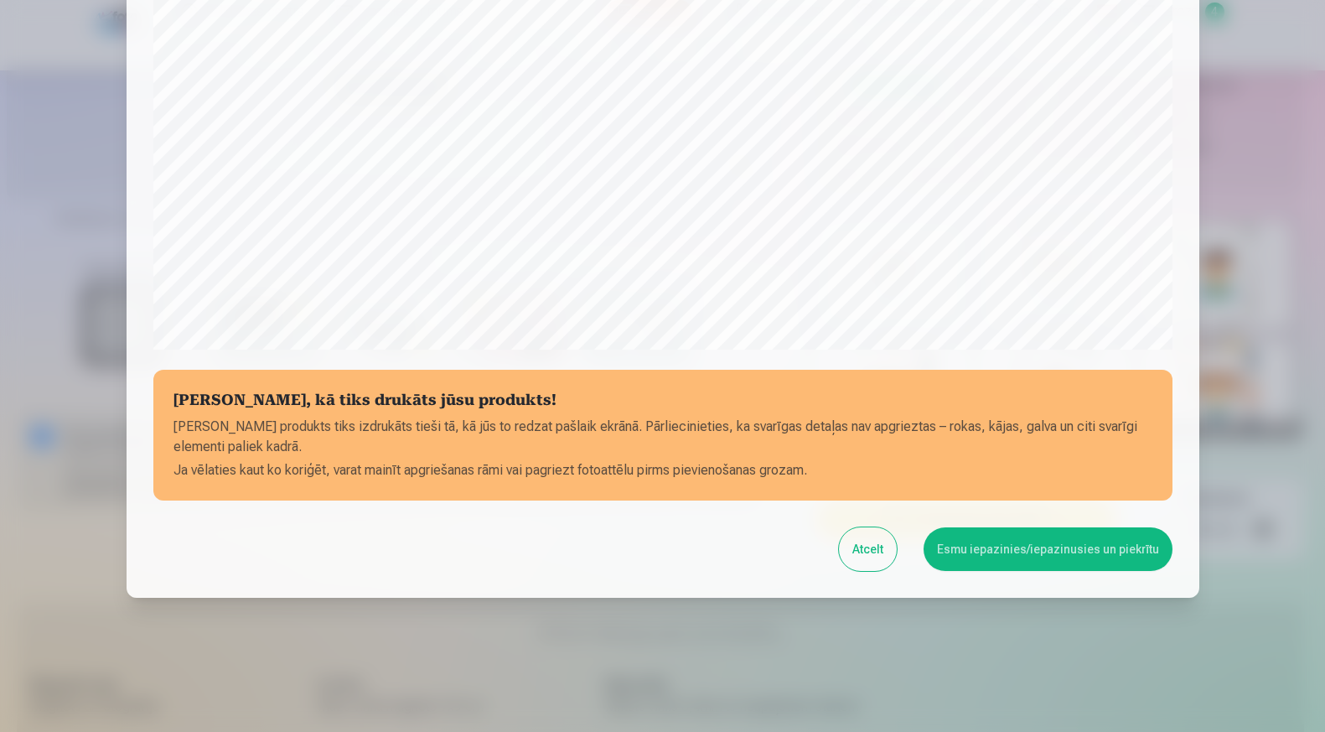
click at [864, 555] on button "Atcelt" at bounding box center [868, 549] width 58 height 44
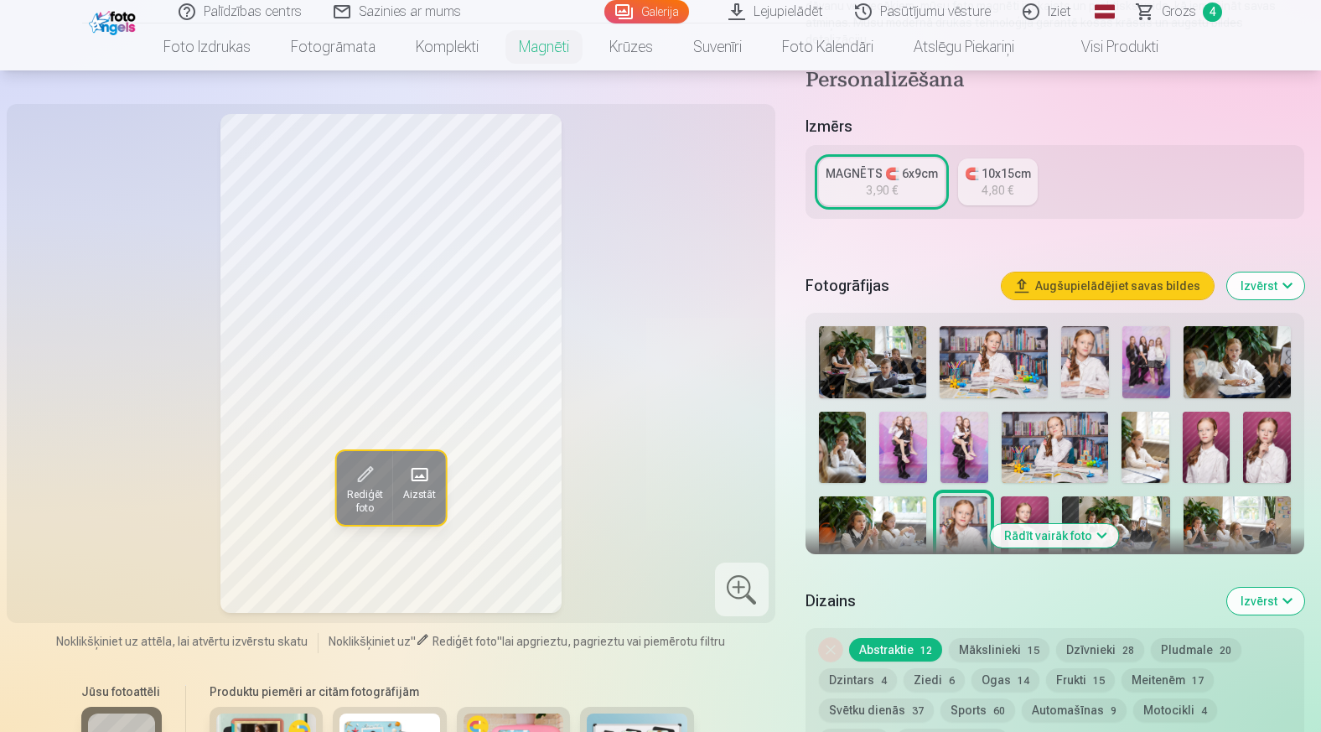
scroll to position [285, 0]
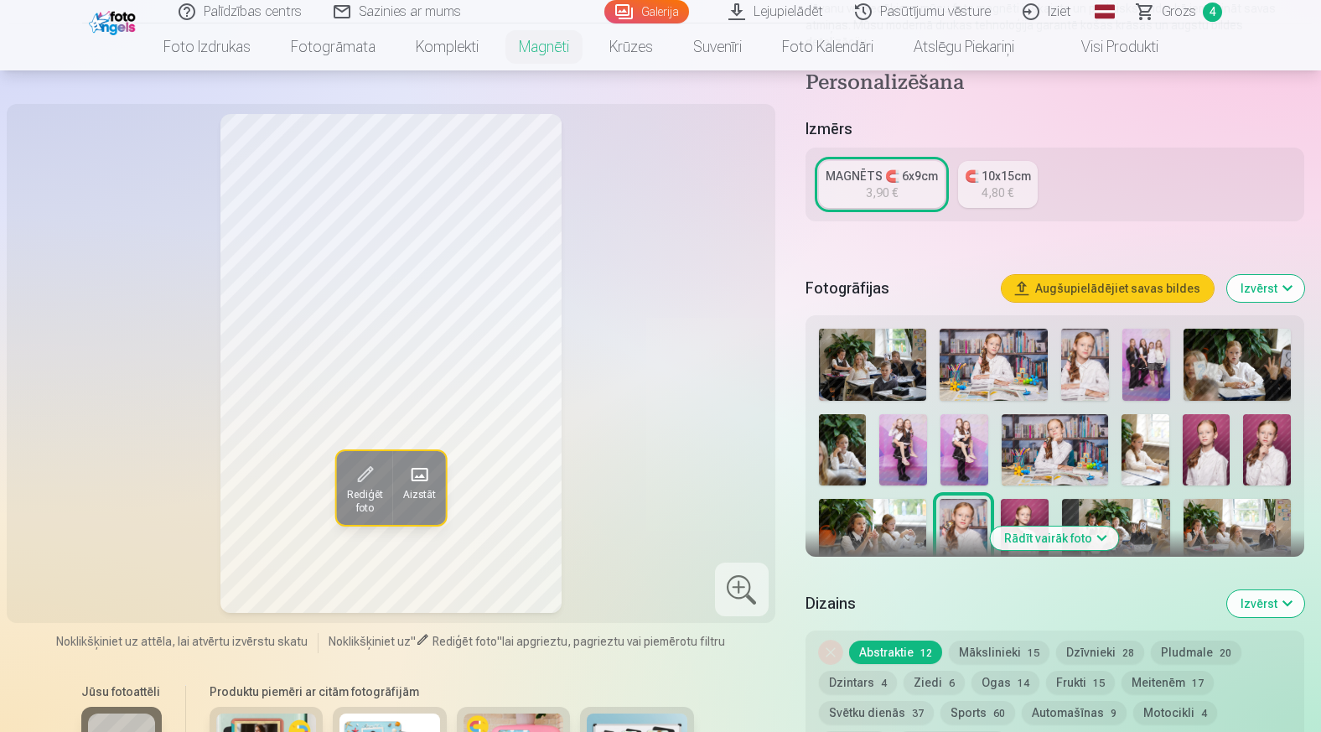
click at [366, 488] on span "Rediģēt foto" at bounding box center [364, 501] width 36 height 27
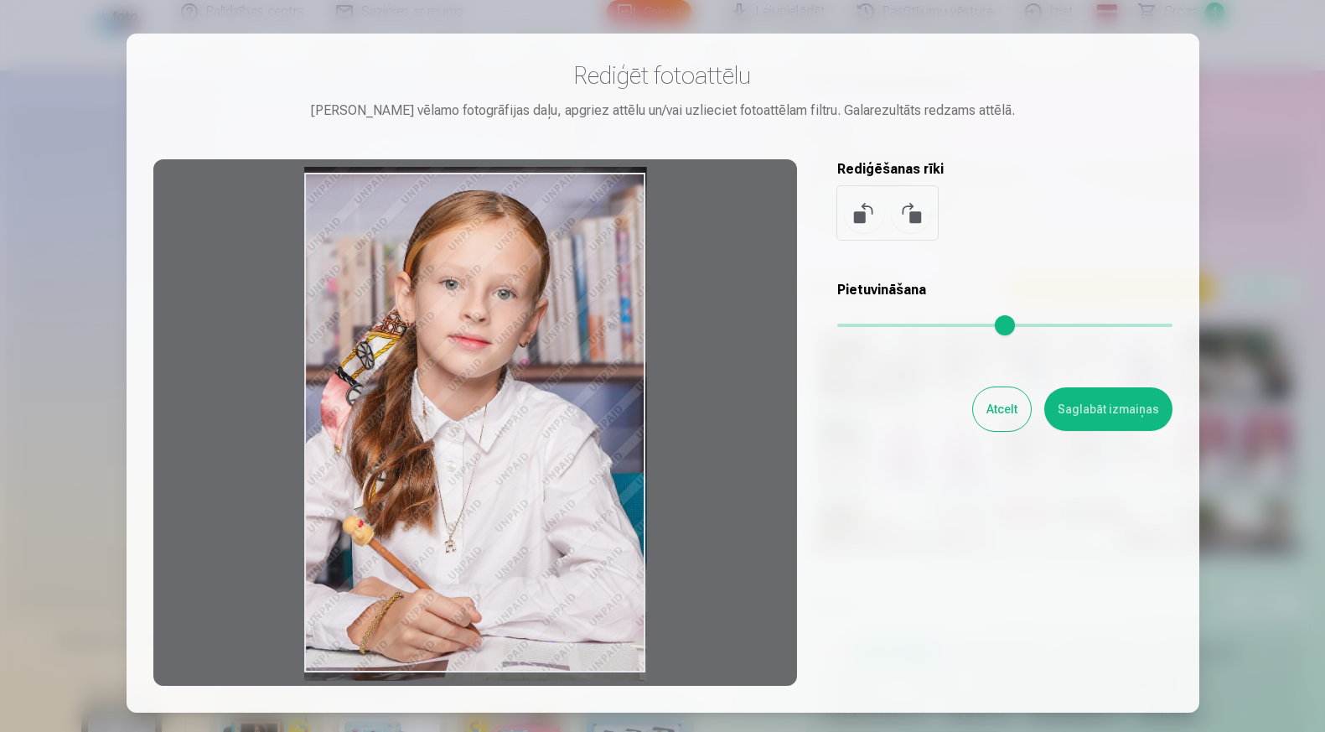
click at [511, 427] on div at bounding box center [475, 422] width 644 height 526
click at [1084, 403] on button "Saglabāt izmaiņas" at bounding box center [1109, 409] width 128 height 44
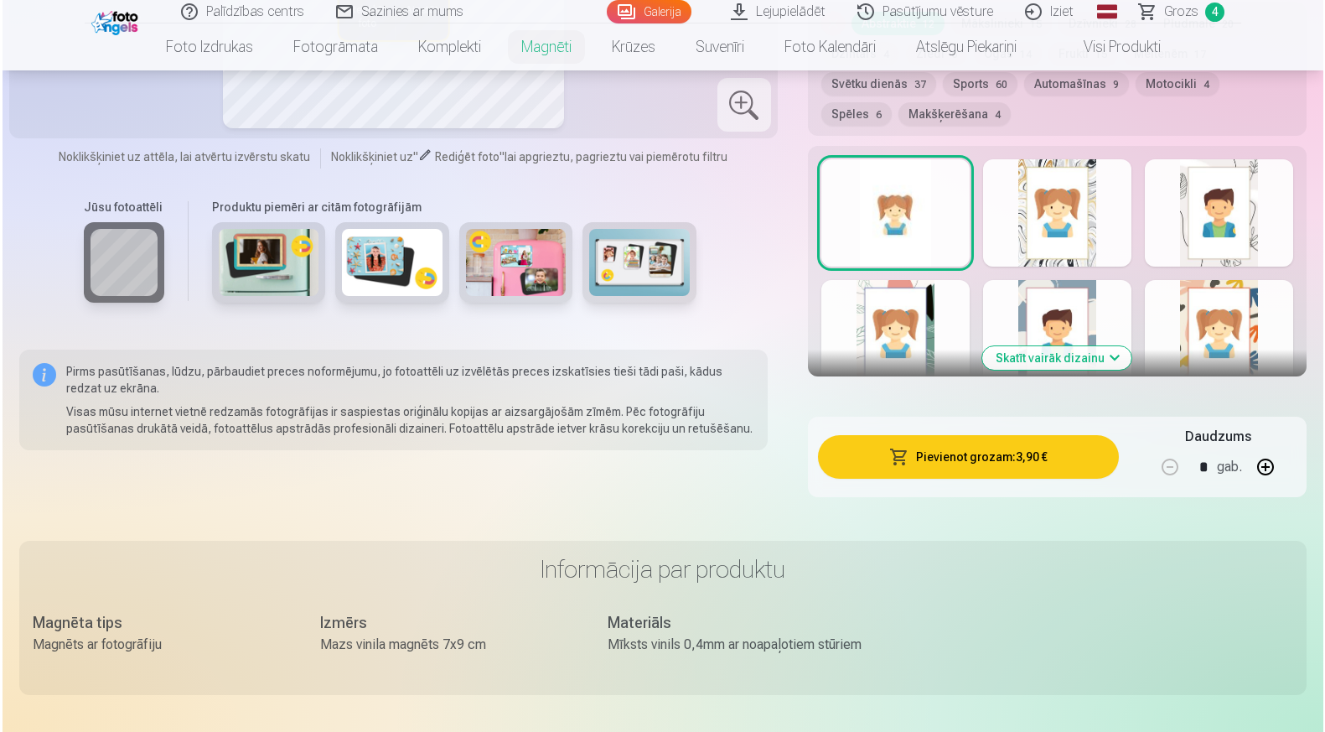
scroll to position [917, 0]
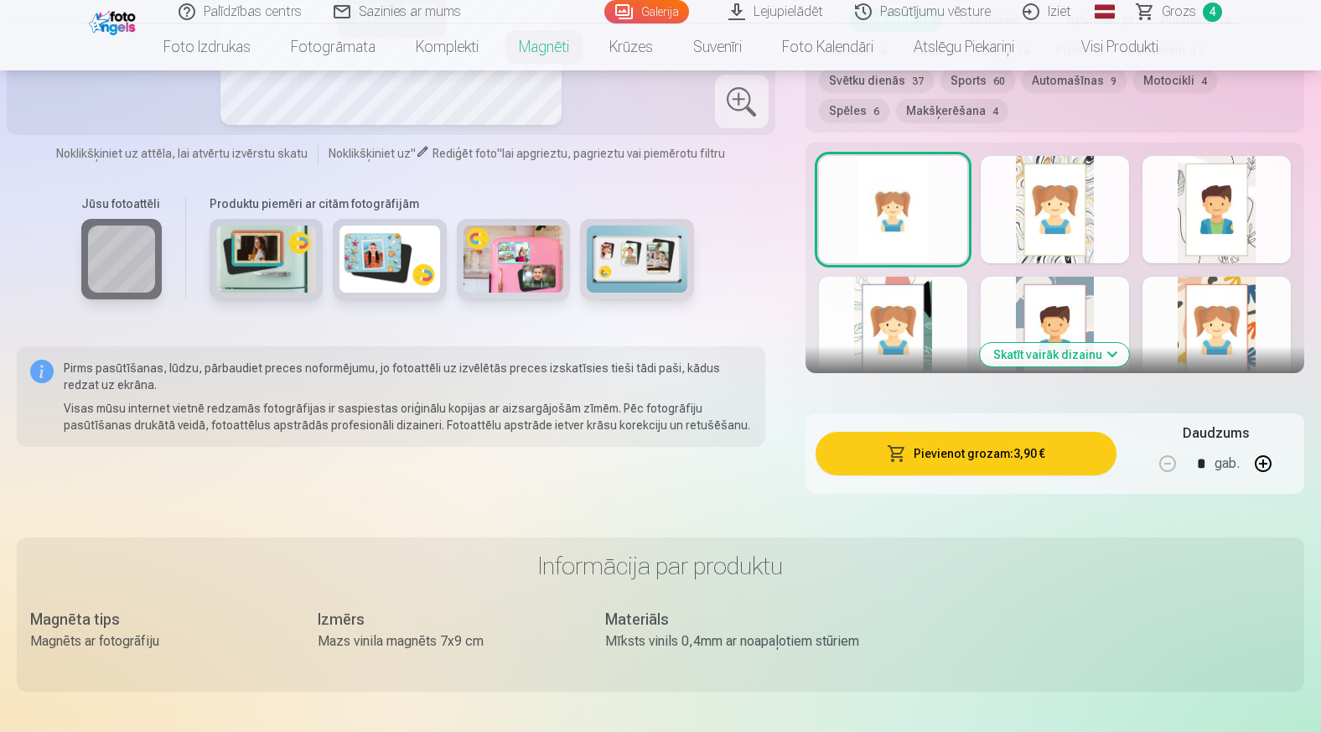
click at [1002, 443] on button "Pievienot grozam : 3,90 €" at bounding box center [966, 454] width 301 height 44
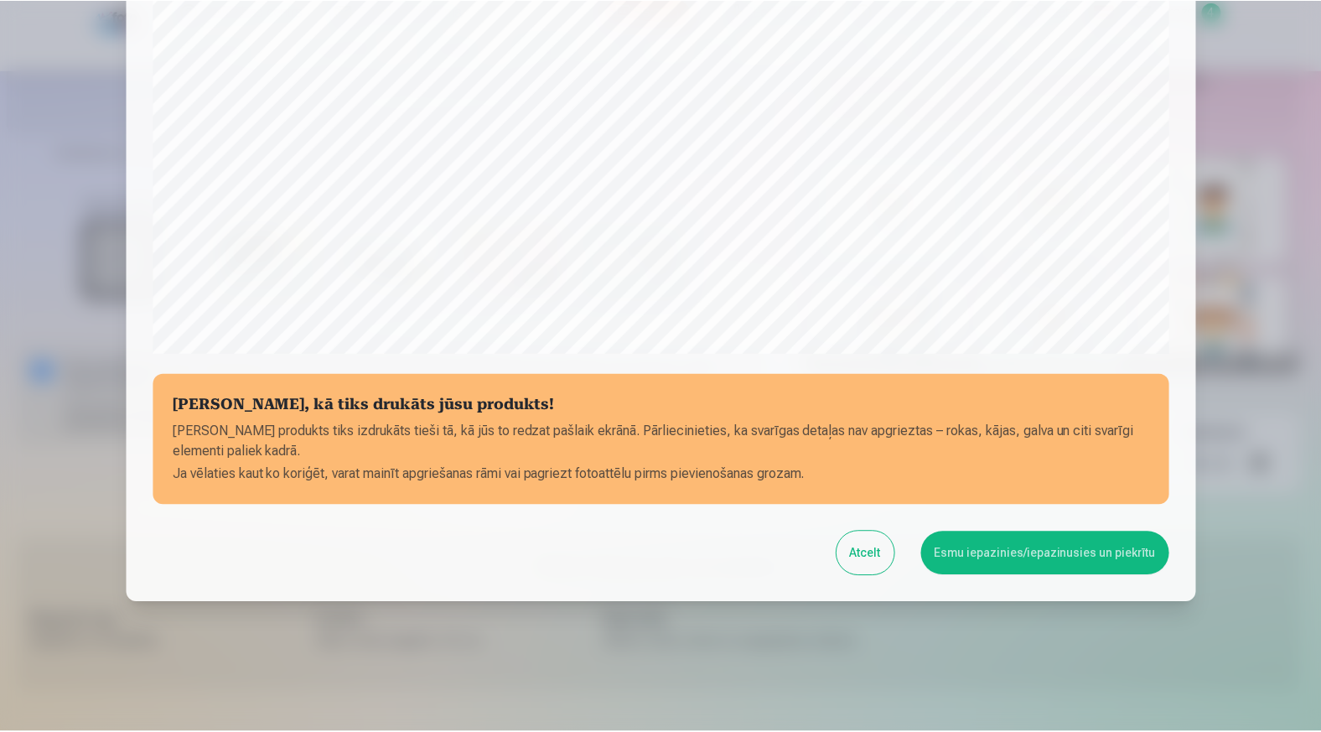
scroll to position [475, 0]
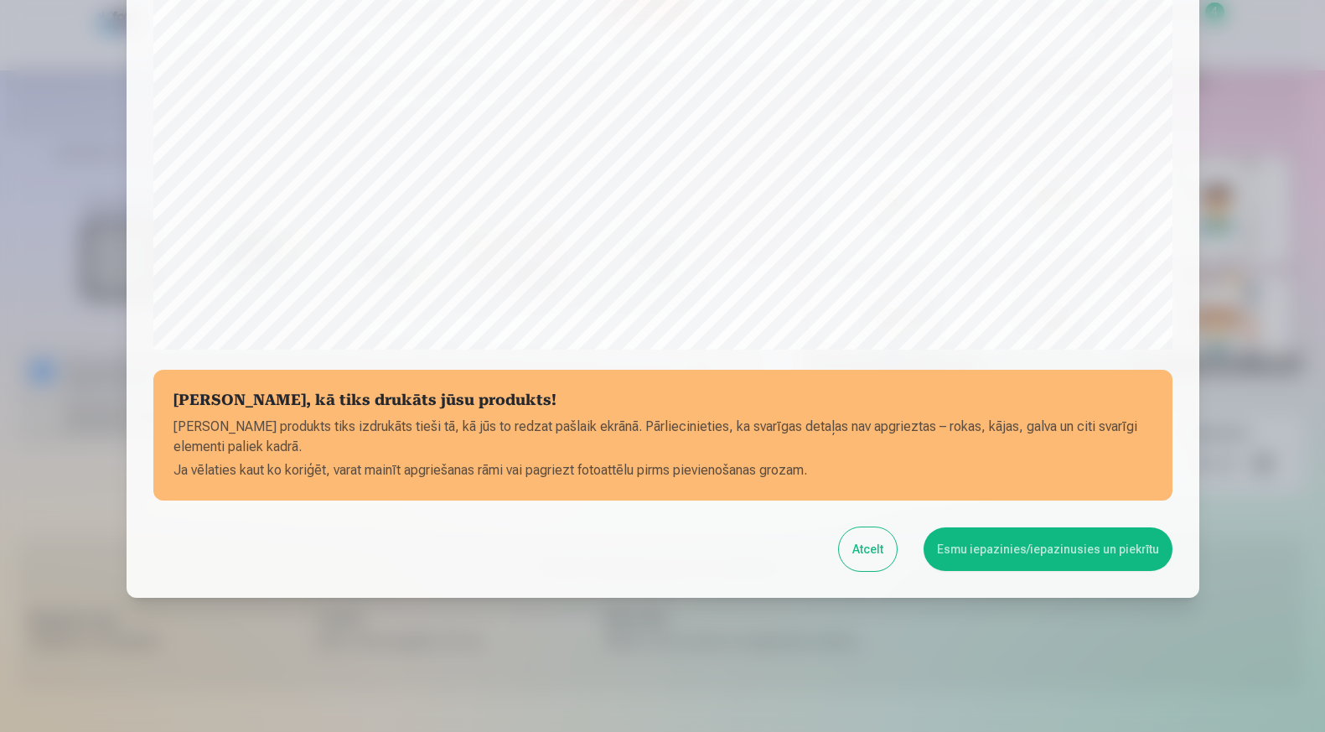
click at [1019, 542] on button "Esmu iepazinies/iepazinusies un piekrītu" at bounding box center [1048, 549] width 249 height 44
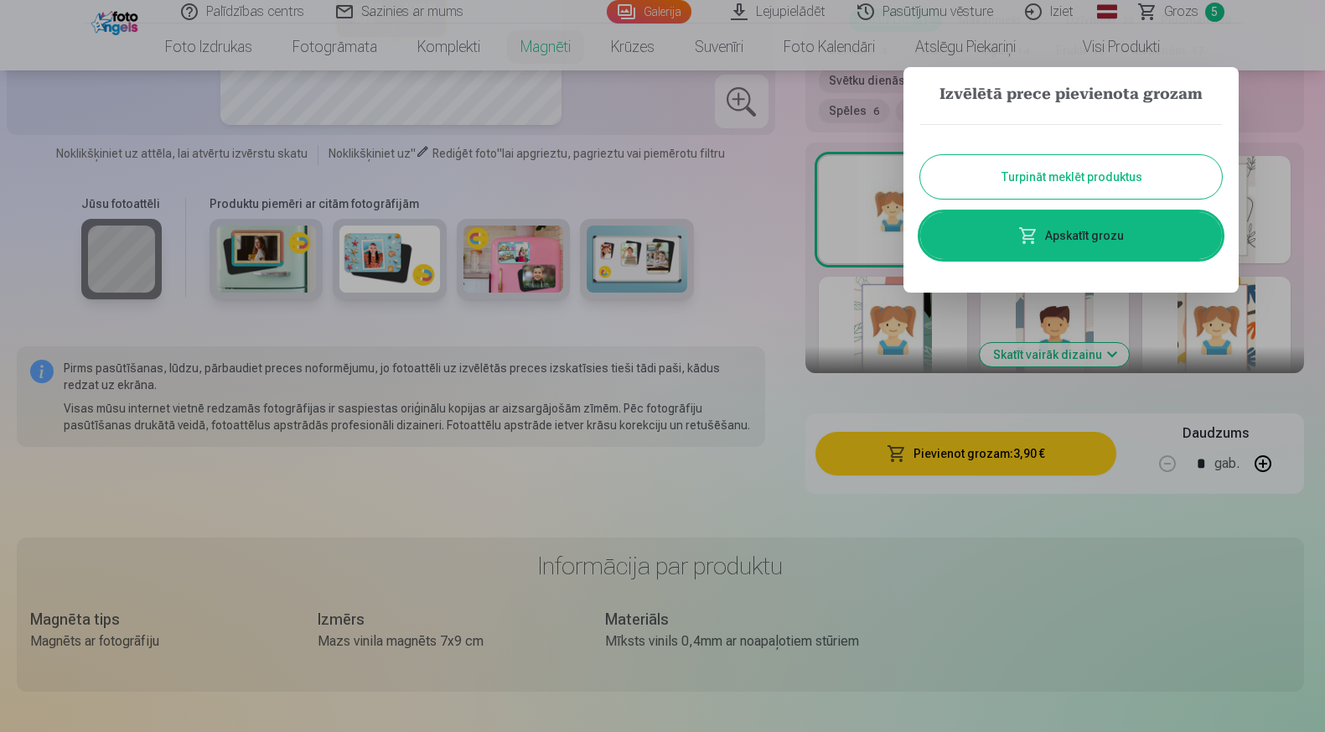
click at [1096, 171] on button "Turpināt meklēt produktus" at bounding box center [1072, 177] width 302 height 44
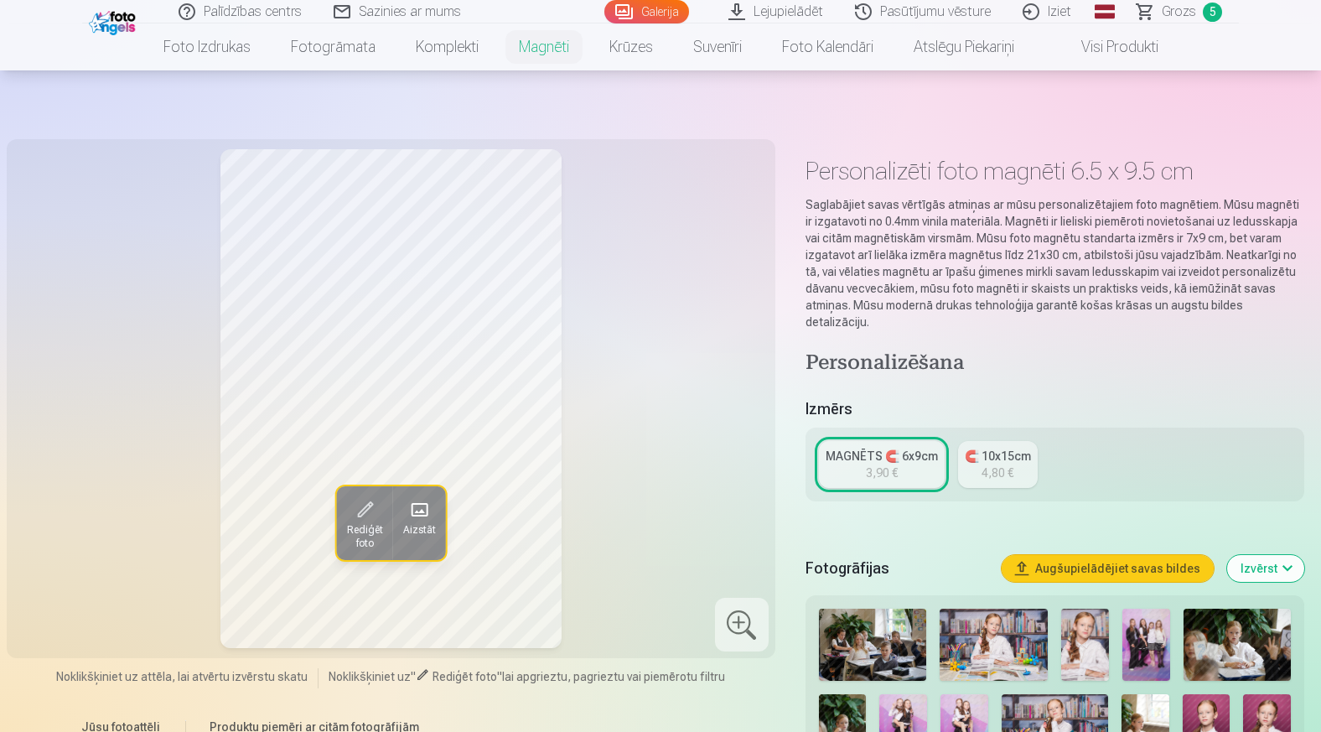
scroll to position [0, 0]
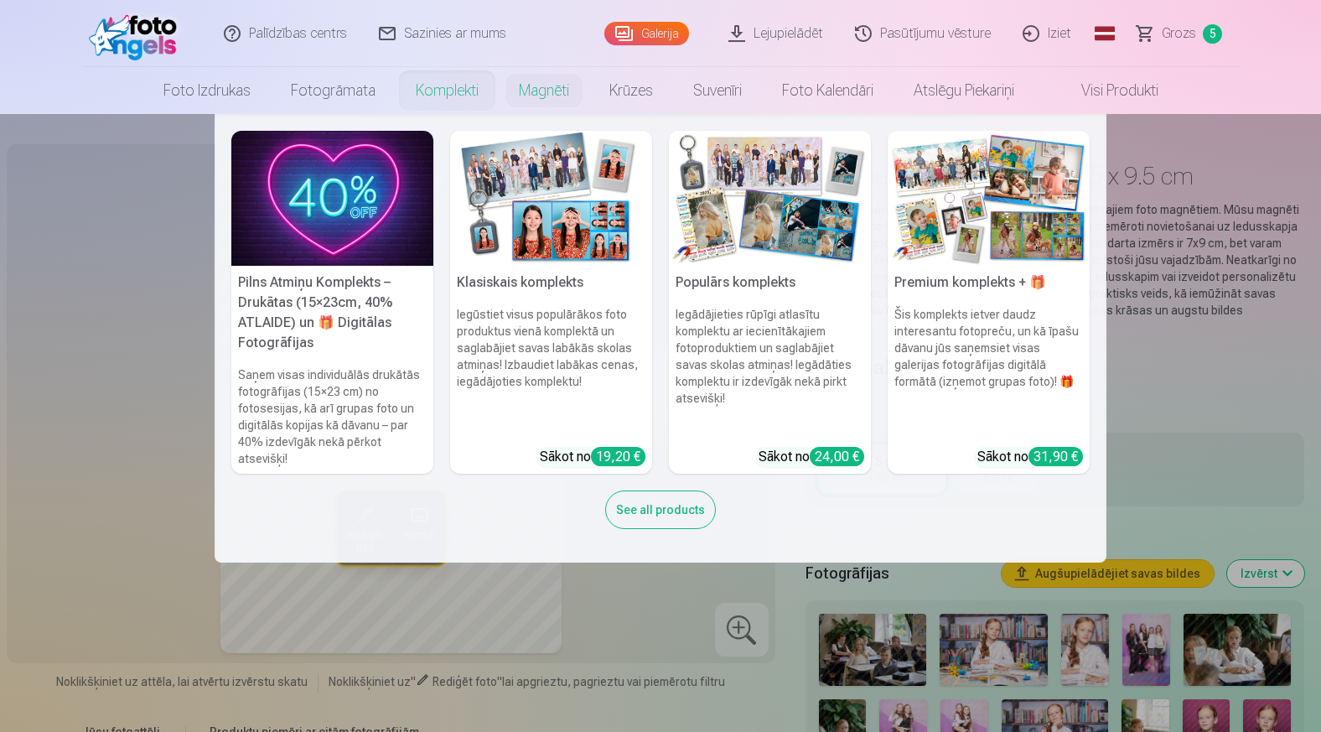
click at [460, 93] on link "Komplekti" at bounding box center [447, 90] width 103 height 47
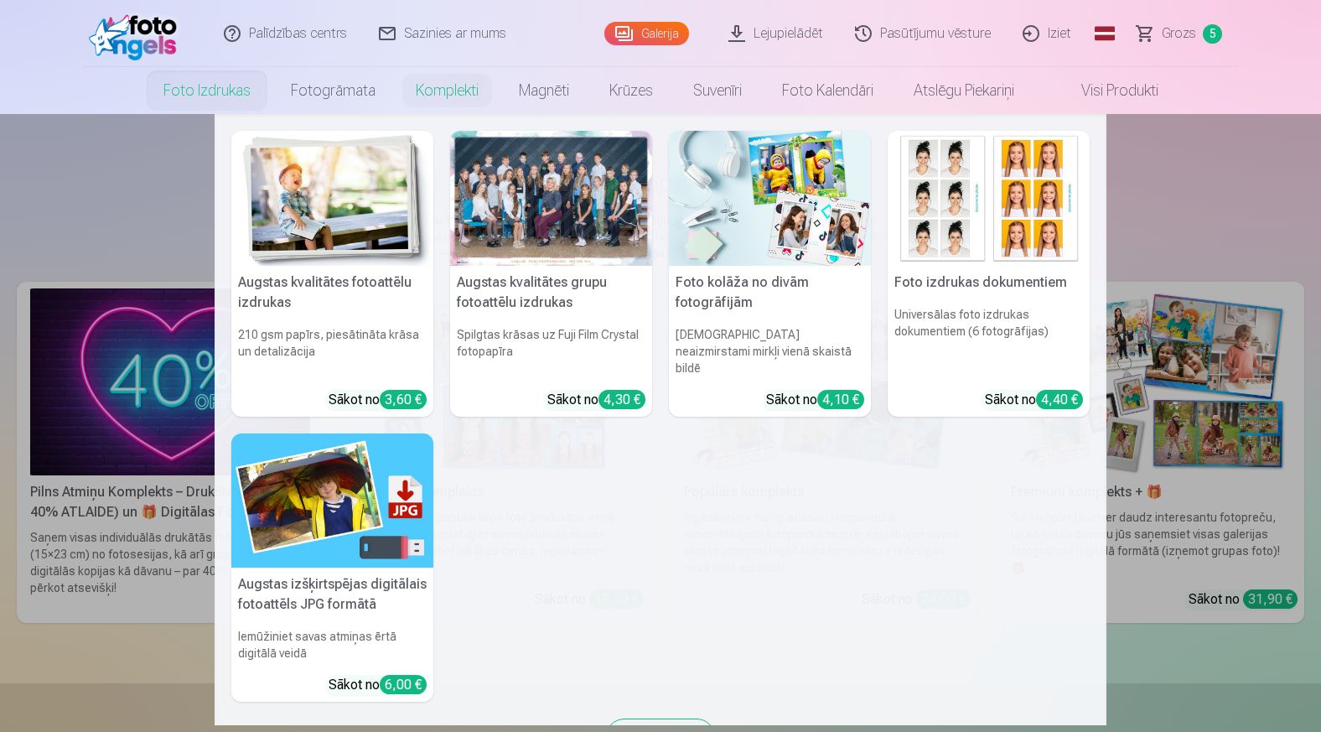
click at [220, 95] on link "Foto izdrukas" at bounding box center [206, 90] width 127 height 47
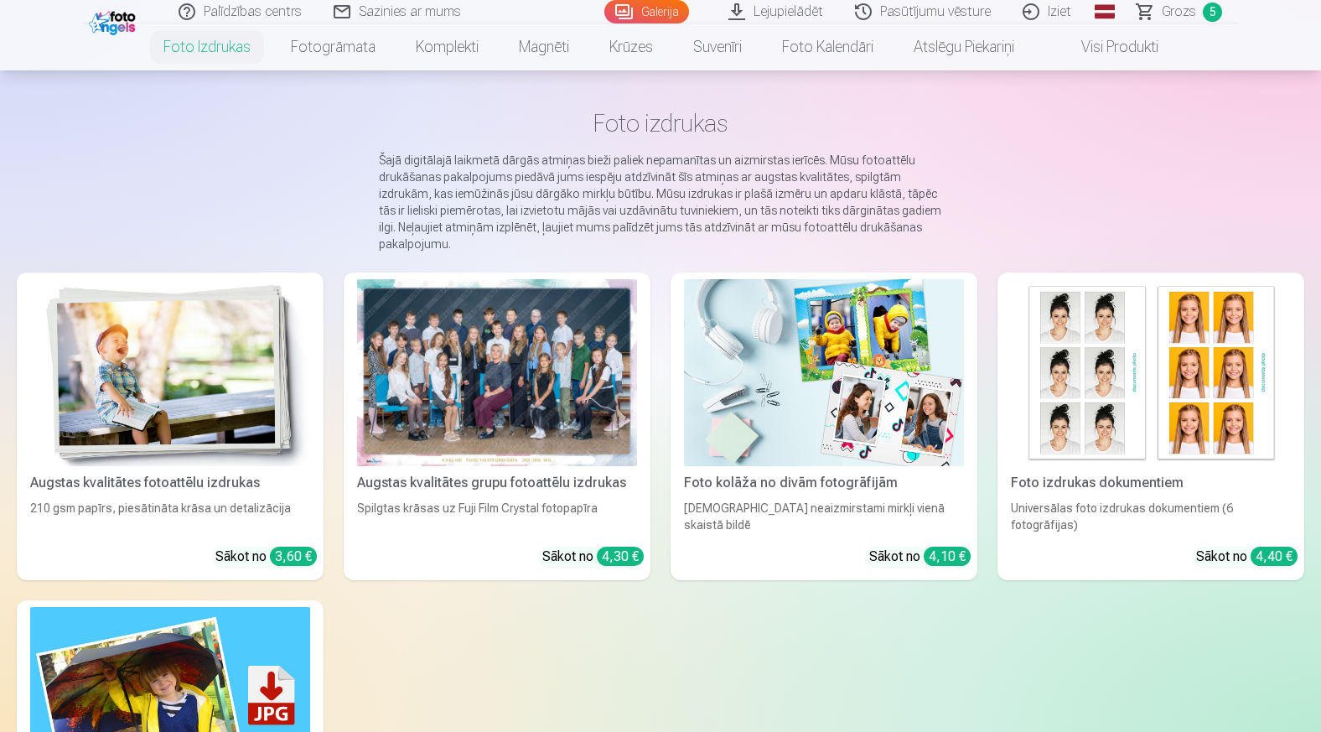
scroll to position [57, 0]
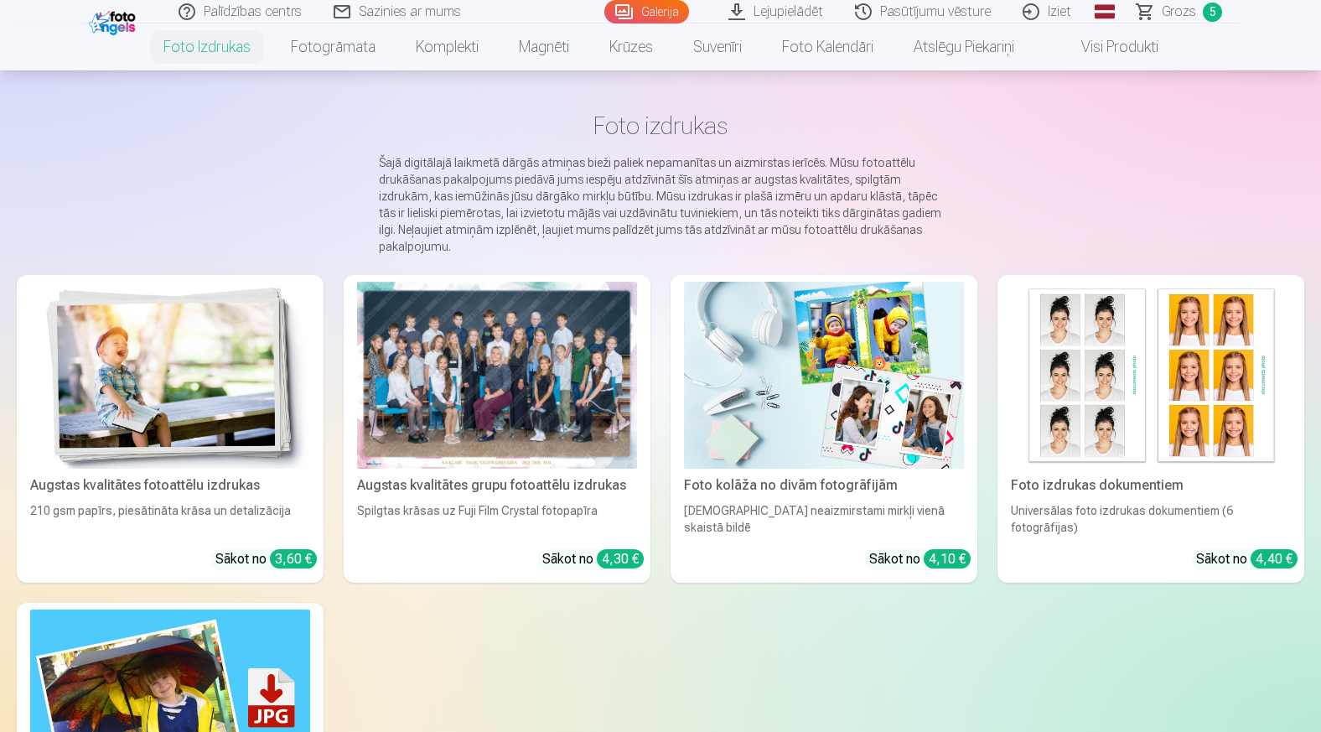
click at [236, 337] on img at bounding box center [170, 375] width 280 height 187
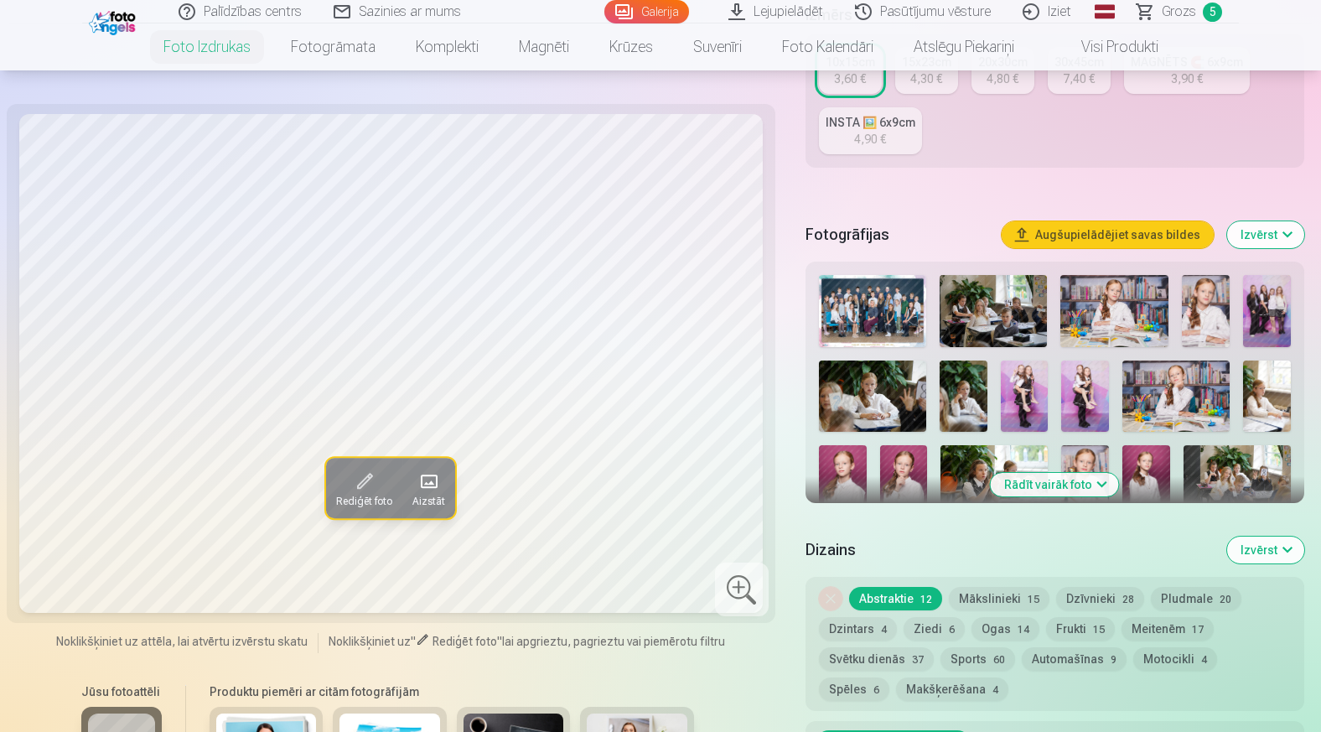
scroll to position [382, 0]
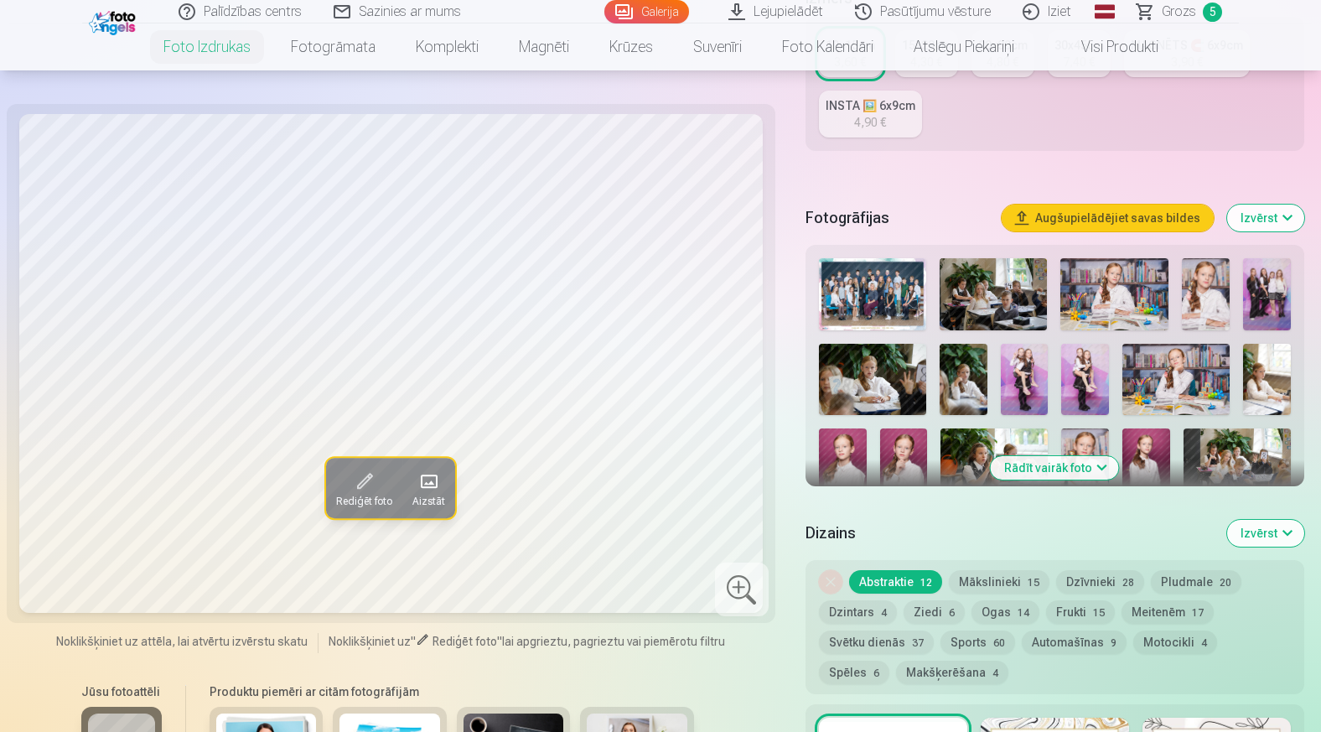
click at [1087, 470] on button "Rādīt vairāk foto" at bounding box center [1055, 467] width 128 height 23
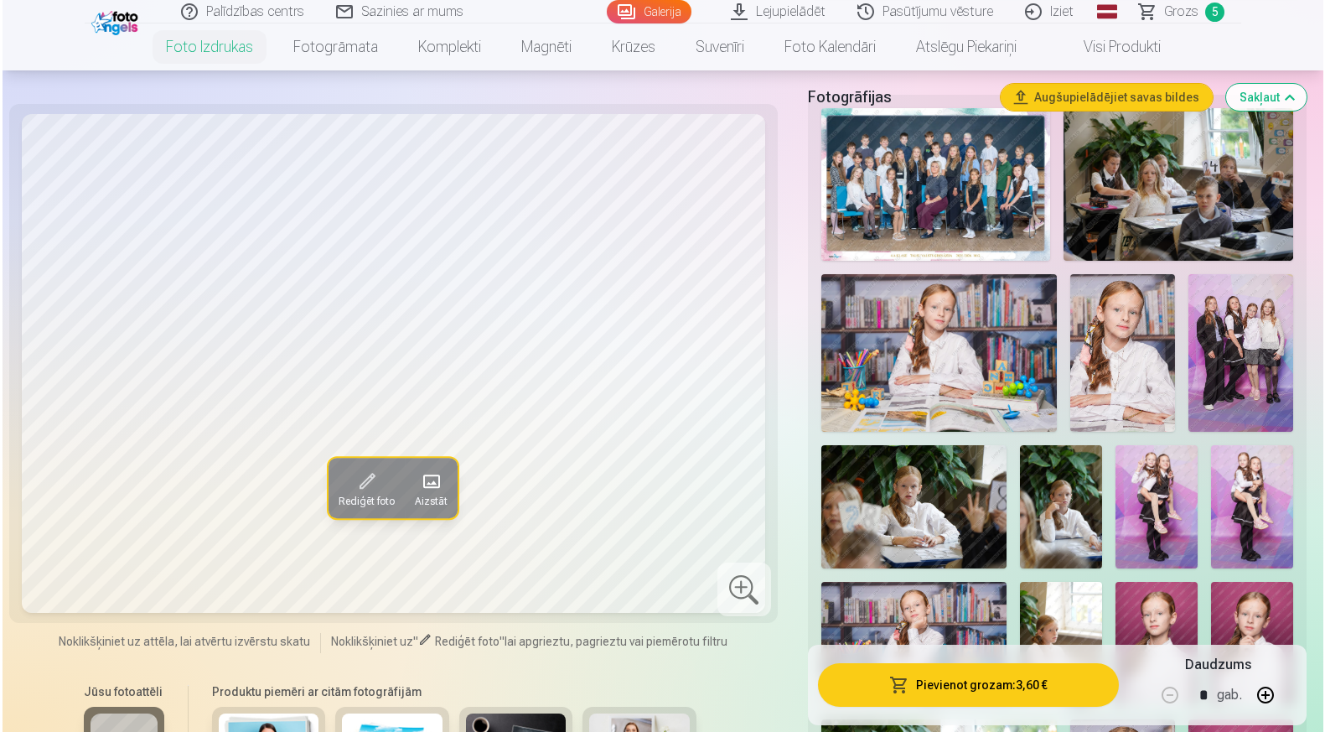
scroll to position [533, 0]
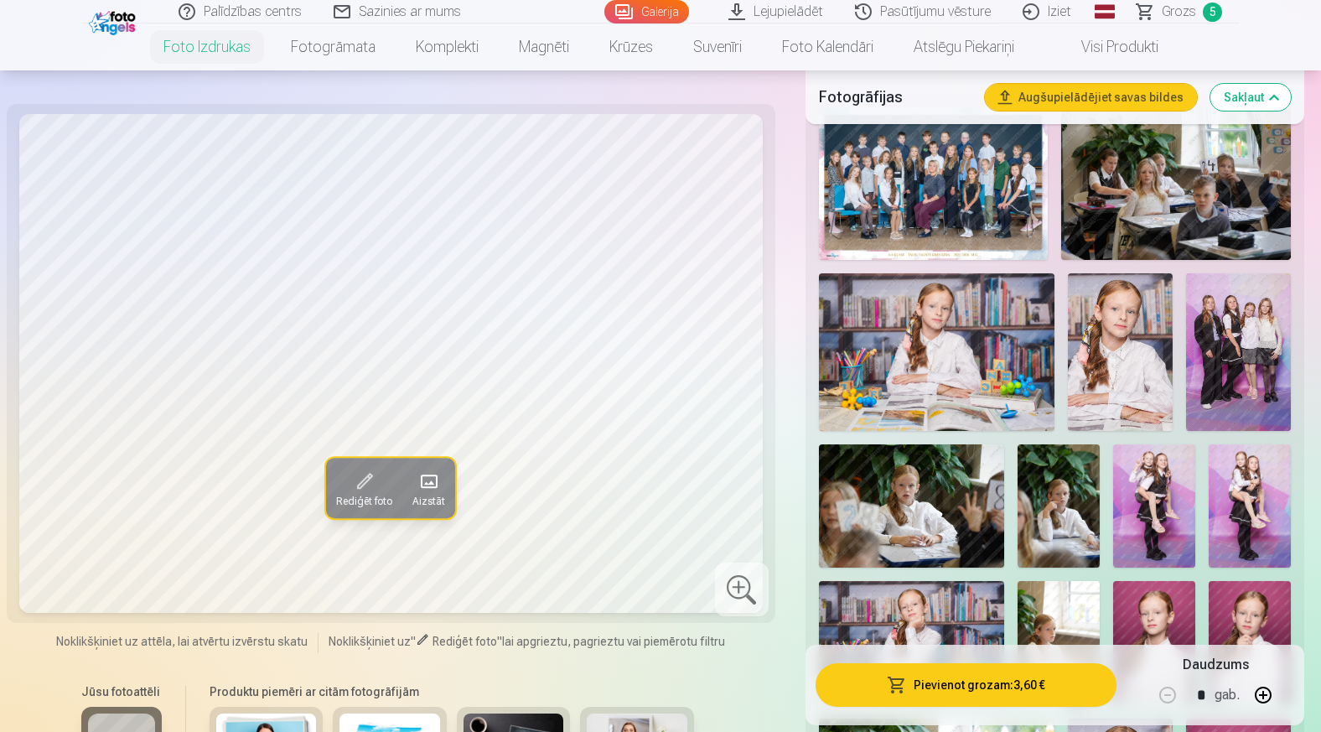
click at [925, 495] on img at bounding box center [911, 505] width 185 height 123
click at [993, 687] on button "Pievienot grozam : 3,60 €" at bounding box center [966, 685] width 301 height 44
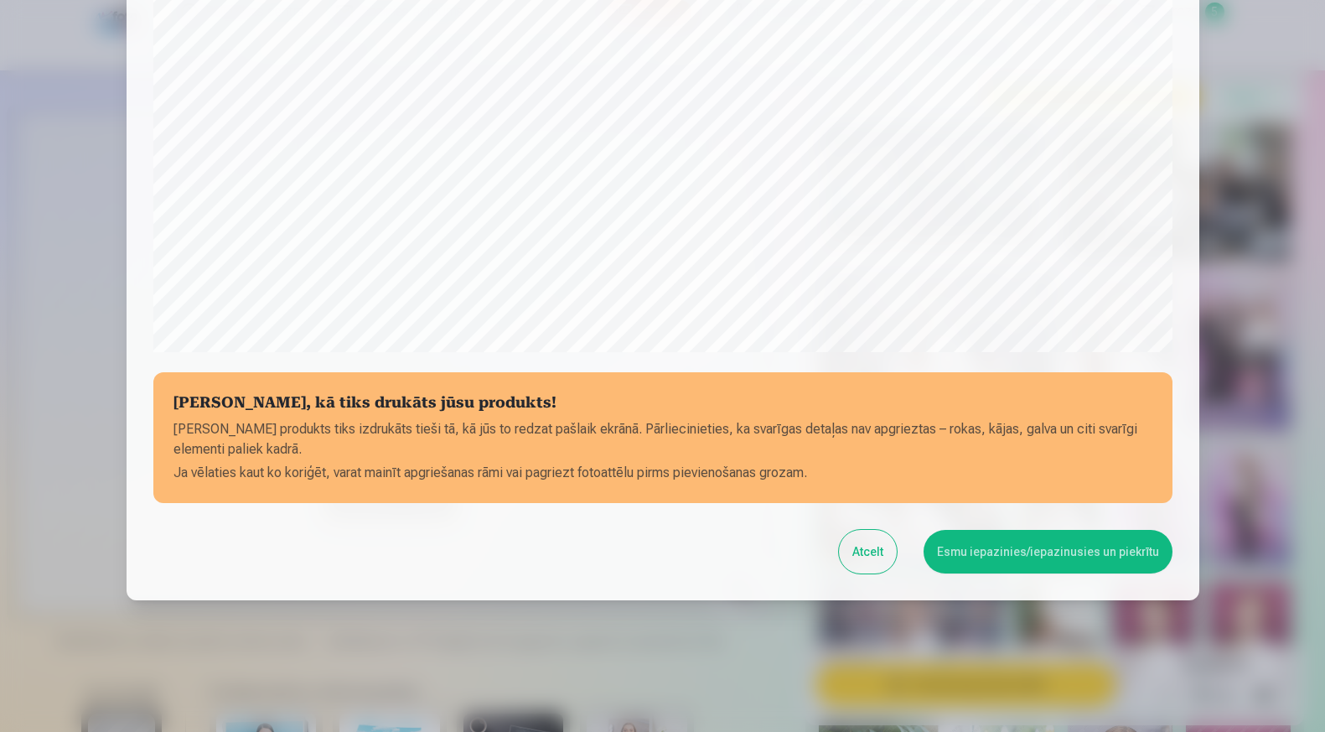
scroll to position [475, 0]
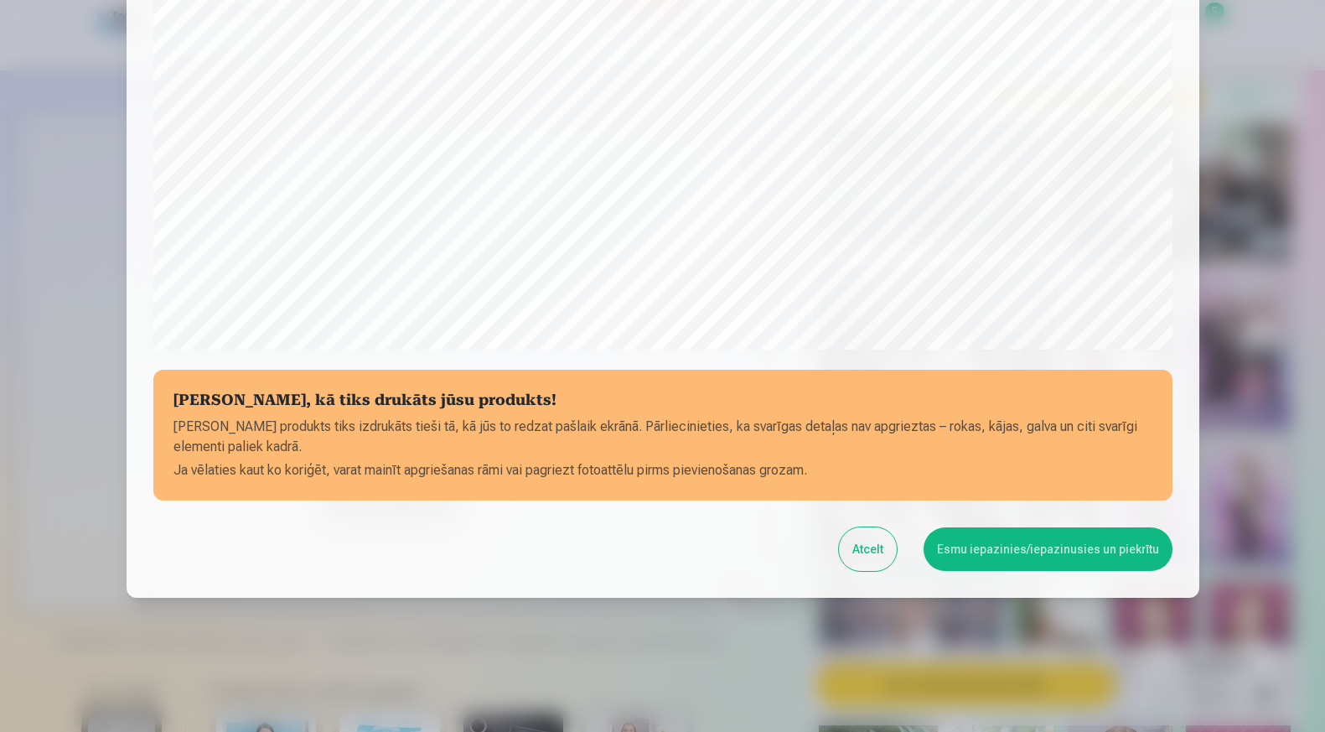
click at [863, 541] on button "Atcelt" at bounding box center [868, 549] width 58 height 44
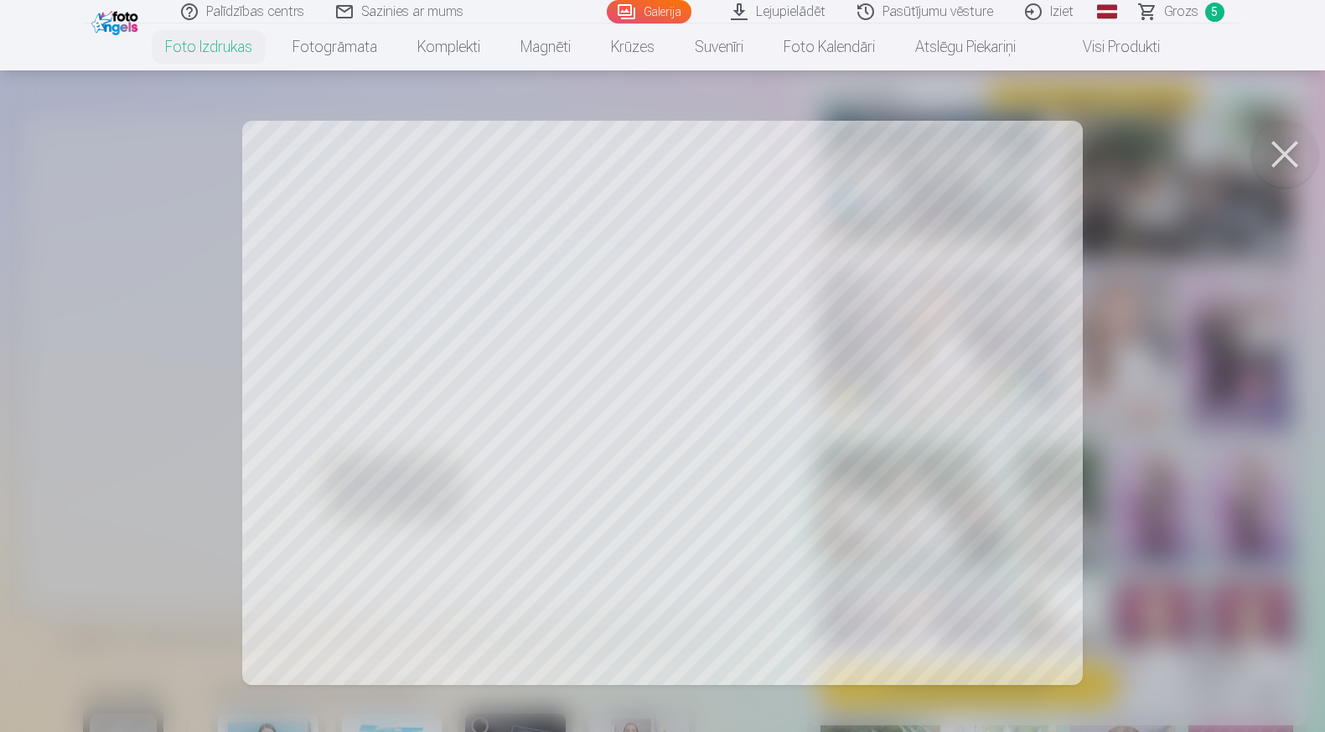
click at [1279, 163] on button at bounding box center [1285, 154] width 67 height 67
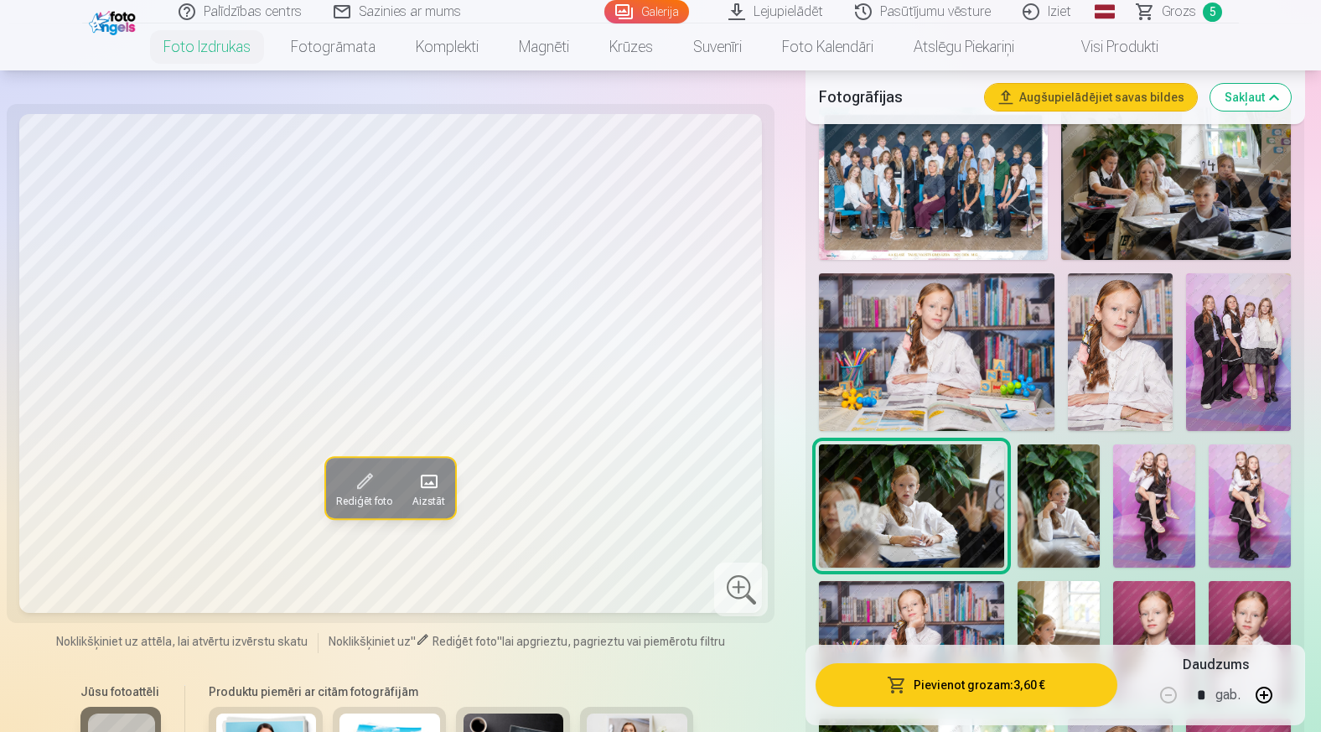
click at [373, 480] on span at bounding box center [364, 481] width 27 height 27
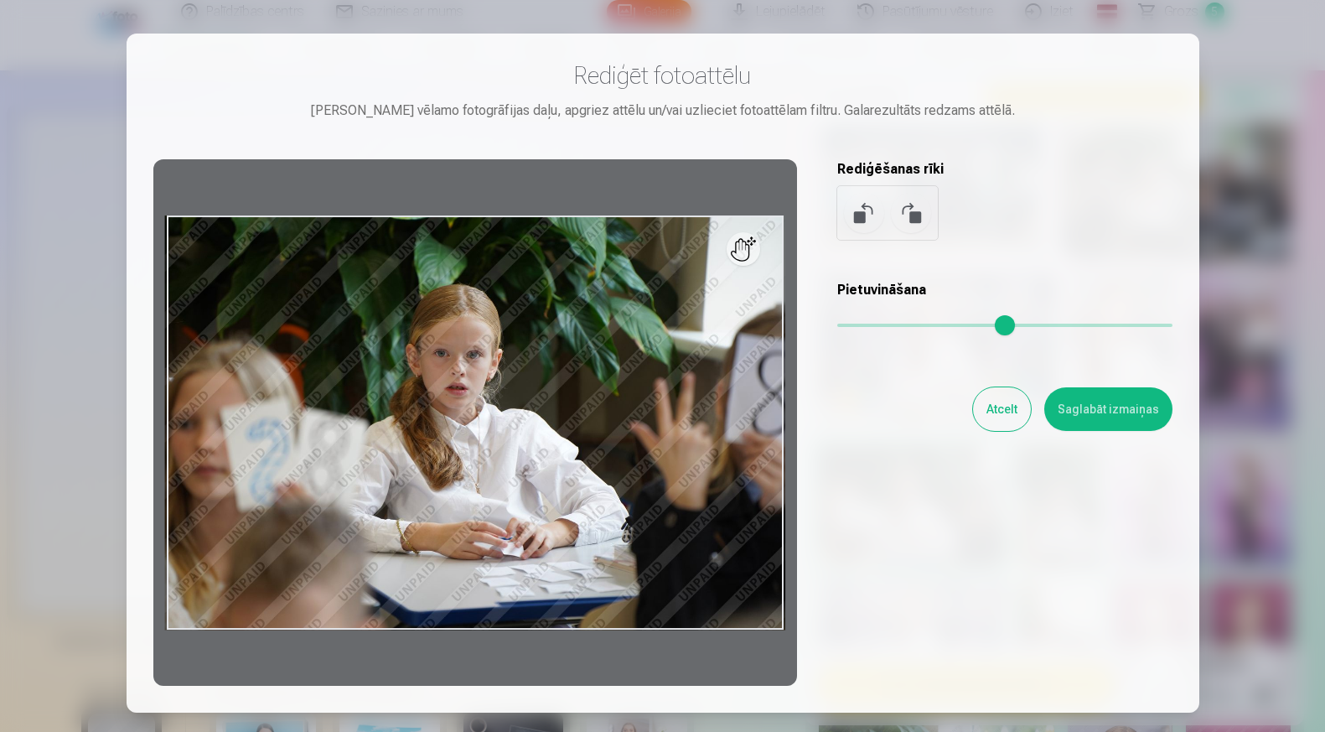
click at [1126, 410] on button "Saglabāt izmaiņas" at bounding box center [1109, 409] width 128 height 44
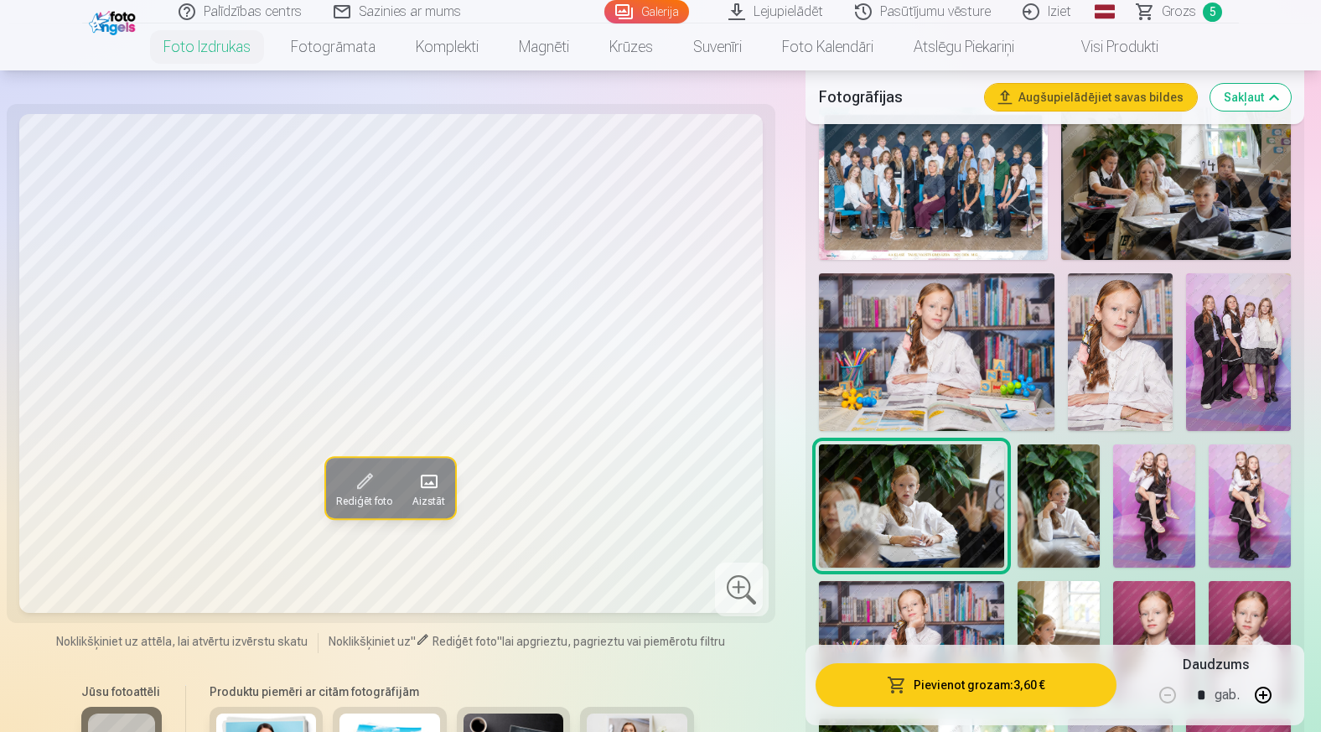
click at [967, 688] on button "Pievienot grozam : 3,60 €" at bounding box center [966, 685] width 301 height 44
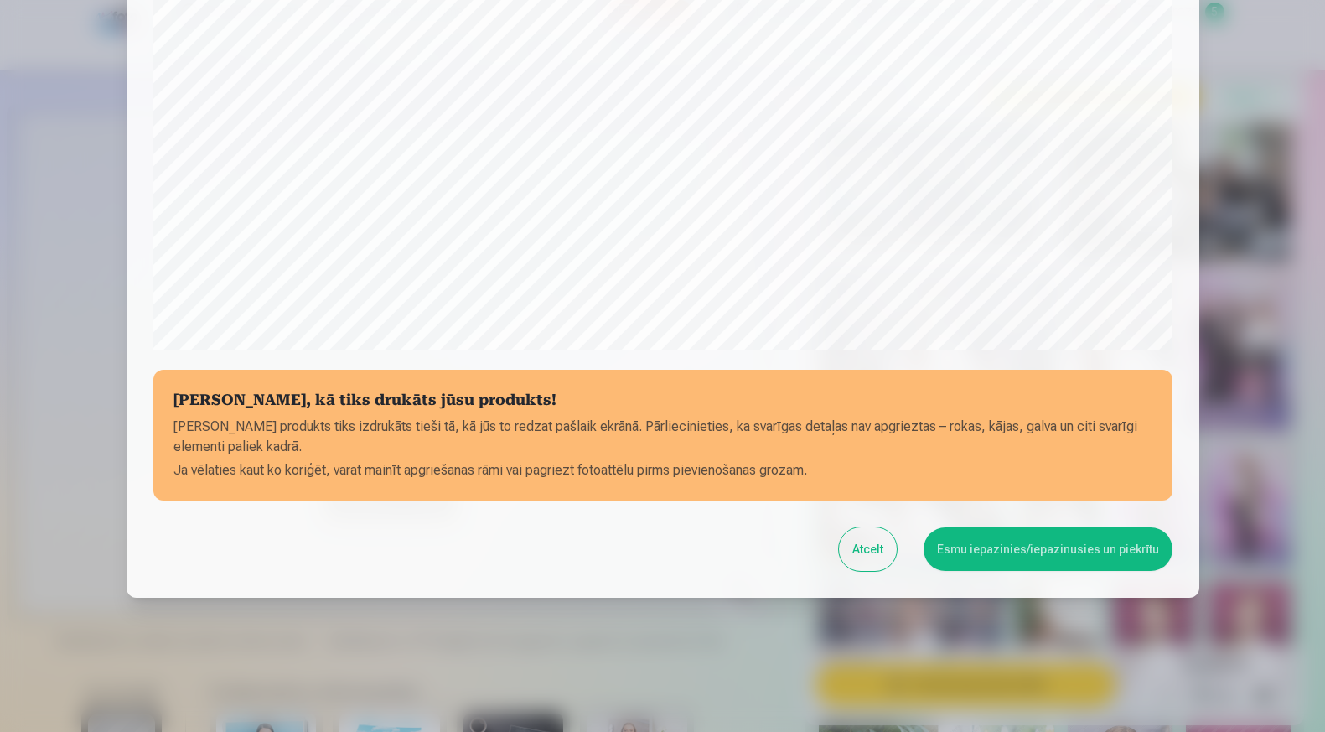
click at [1042, 544] on button "Esmu iepazinies/iepazinusies un piekrītu" at bounding box center [1048, 549] width 249 height 44
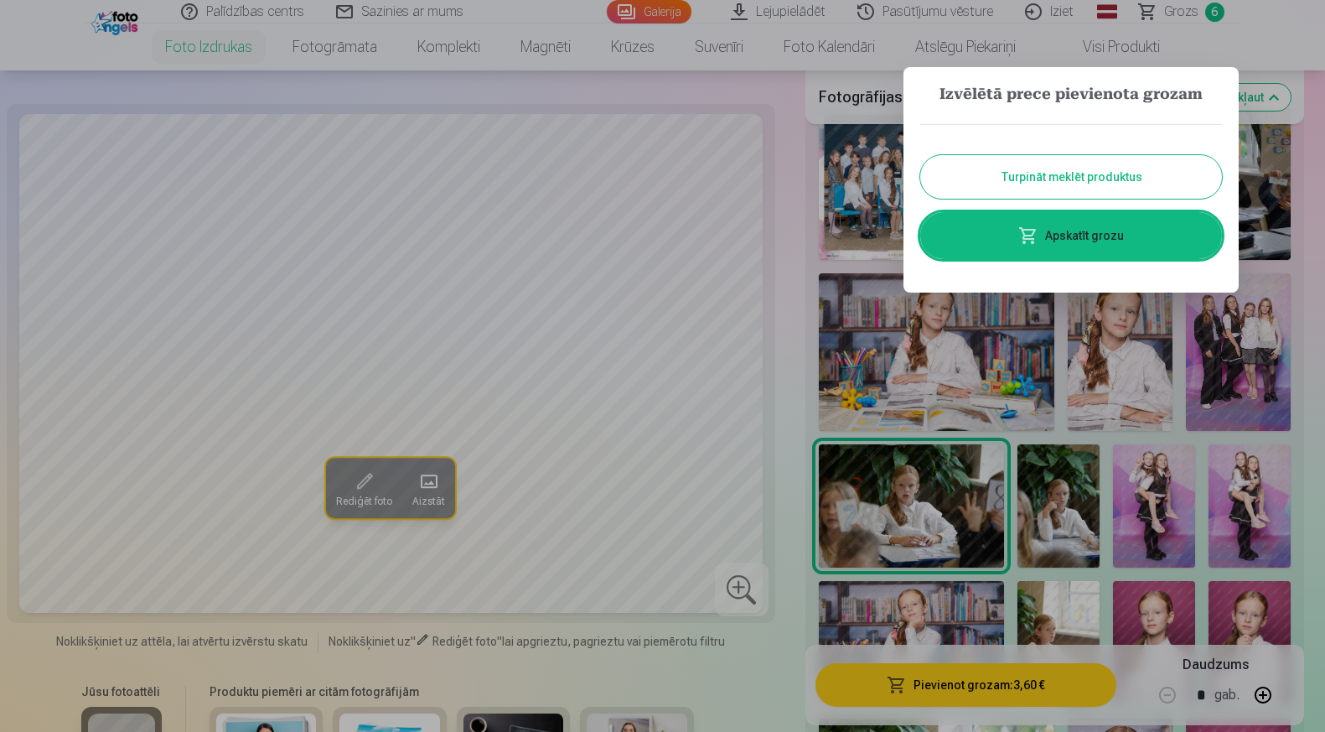
click at [1071, 243] on link "Apskatīt grozu" at bounding box center [1072, 235] width 302 height 47
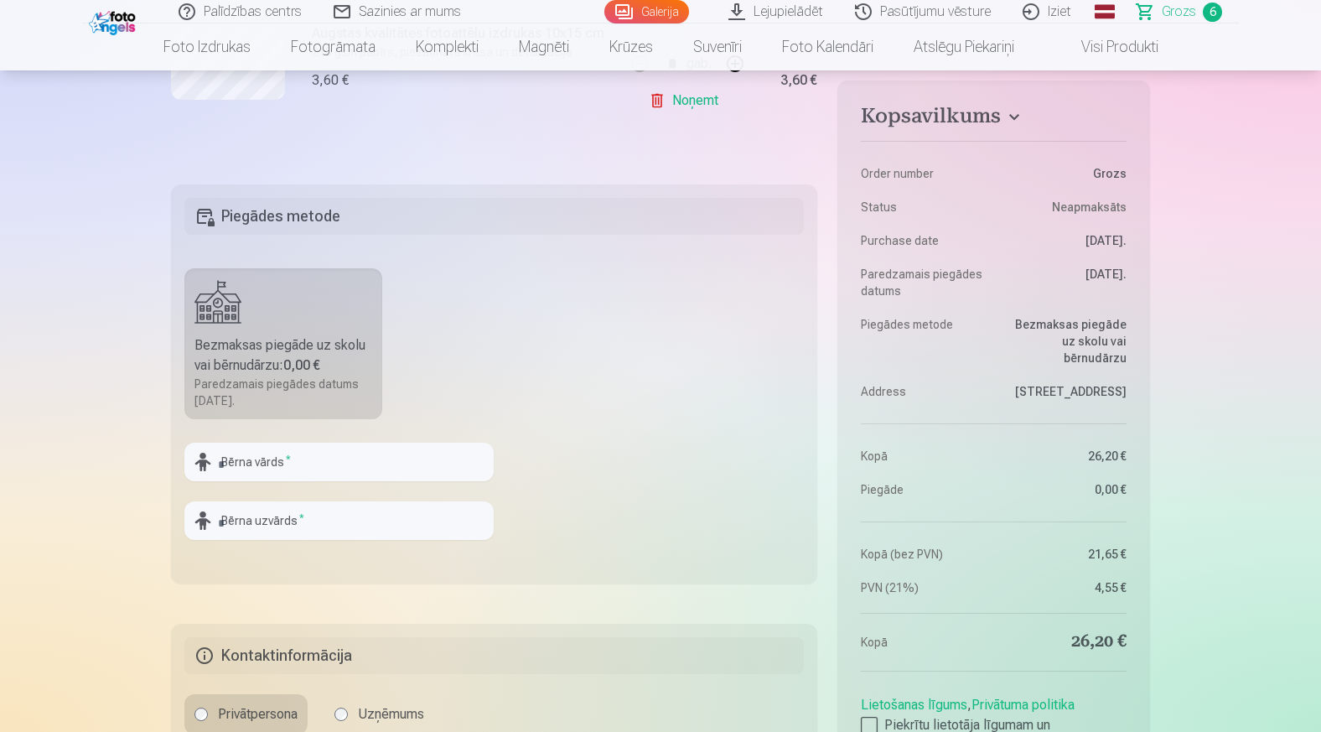
scroll to position [1278, 0]
click at [321, 462] on input "text" at bounding box center [338, 460] width 309 height 39
type input "*****"
click at [324, 516] on input "text" at bounding box center [338, 519] width 309 height 39
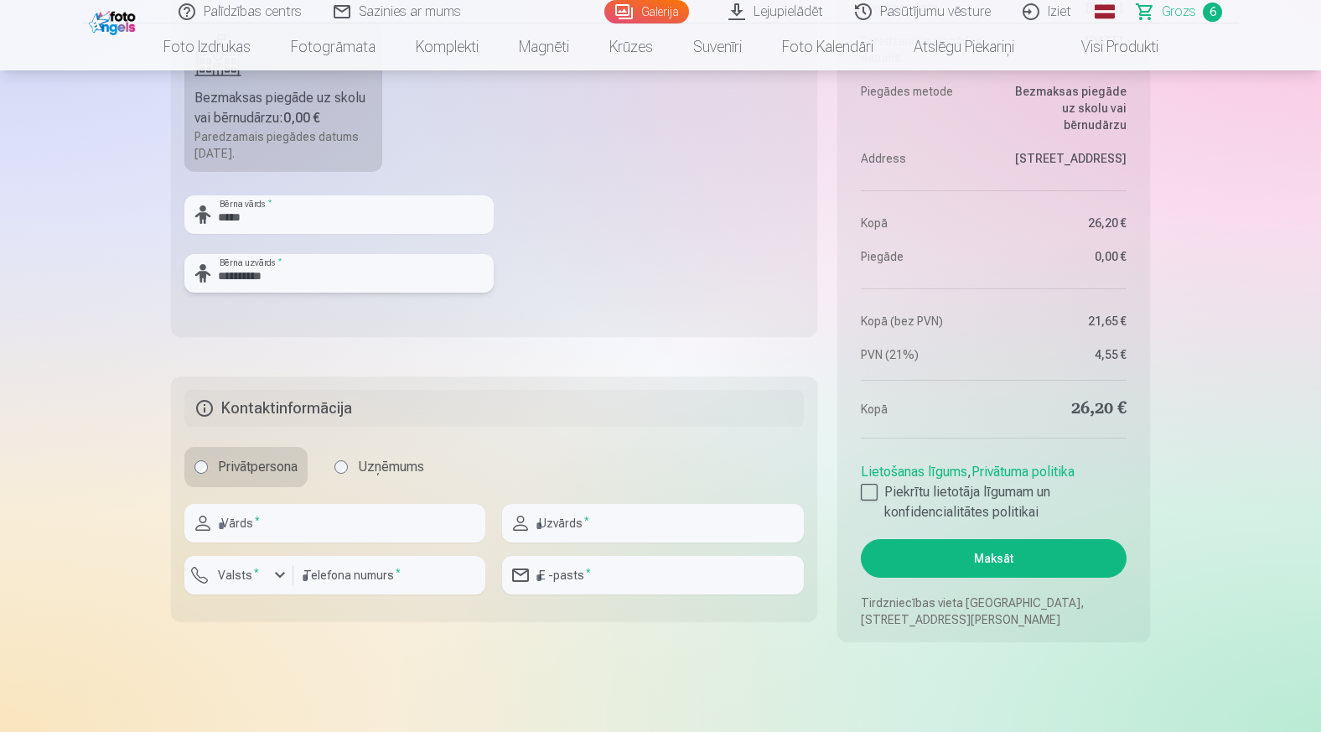
scroll to position [1579, 0]
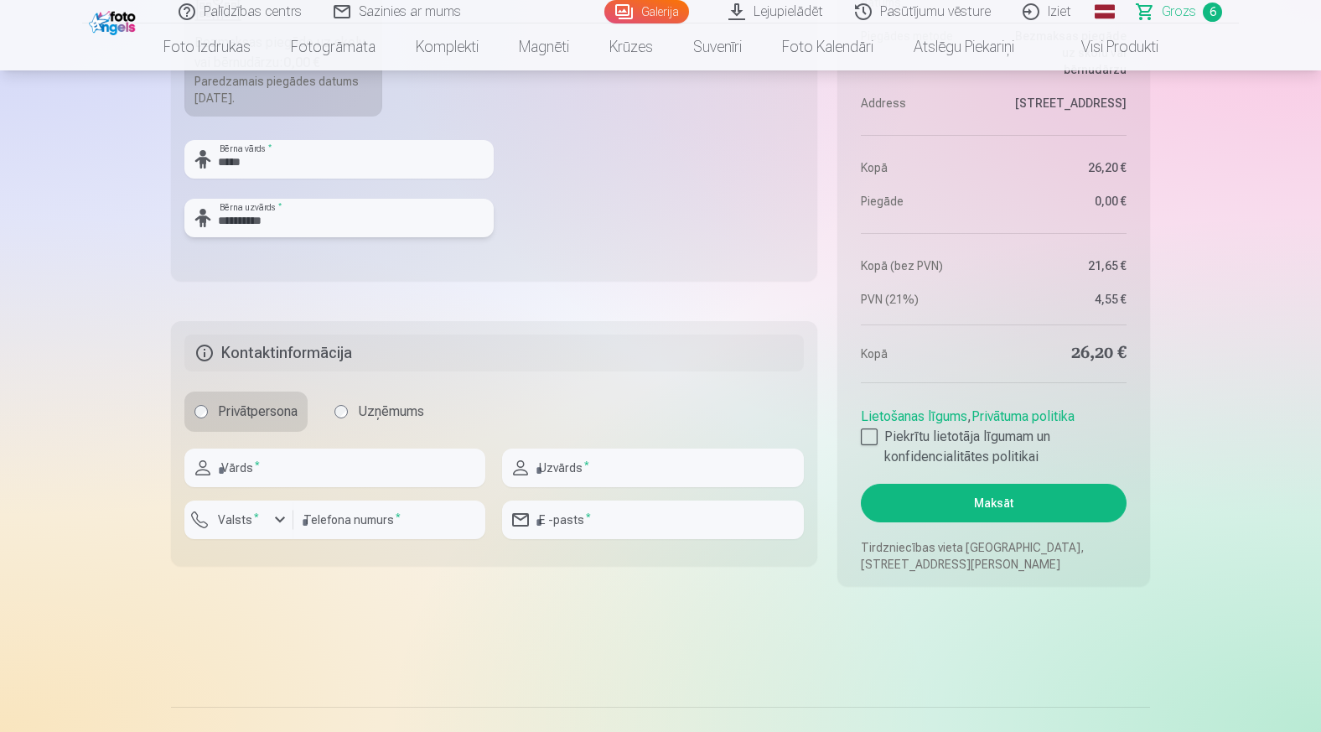
type input "**********"
click at [395, 464] on input "text" at bounding box center [334, 468] width 301 height 39
click at [459, 476] on input "text" at bounding box center [334, 468] width 301 height 39
type input "****"
click at [596, 470] on input "text" at bounding box center [652, 468] width 301 height 39
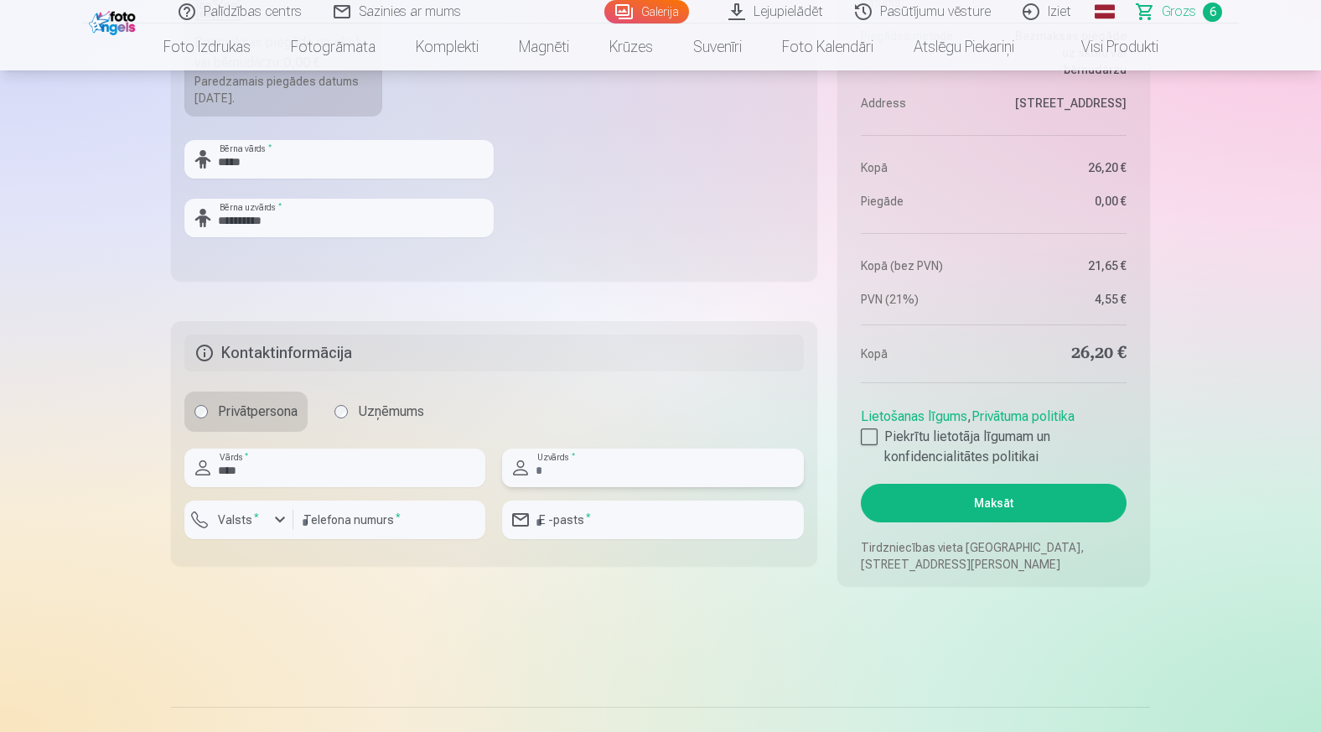
type input "**********"
click at [386, 522] on input "number" at bounding box center [389, 520] width 192 height 39
type input "********"
click at [242, 521] on label "Valsts *" at bounding box center [238, 519] width 54 height 17
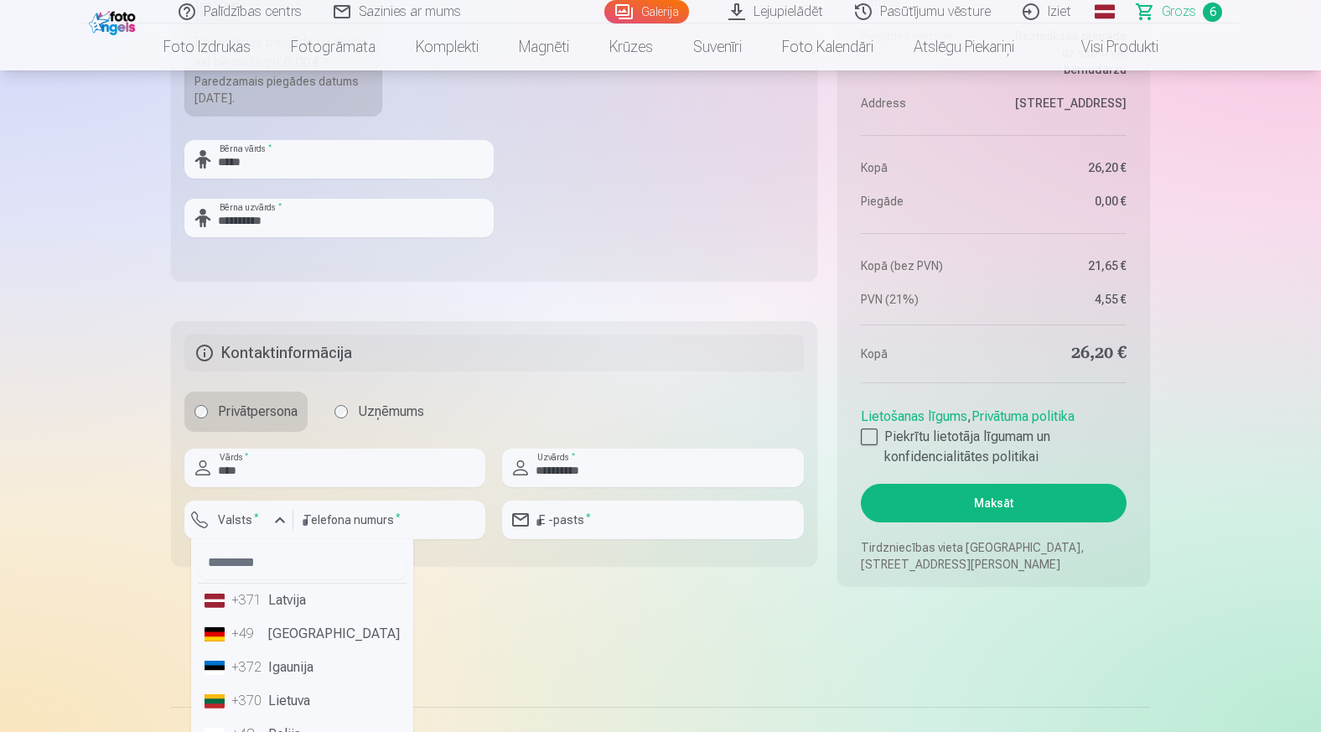
click at [270, 590] on li "+371 Latvija" at bounding box center [302, 601] width 209 height 34
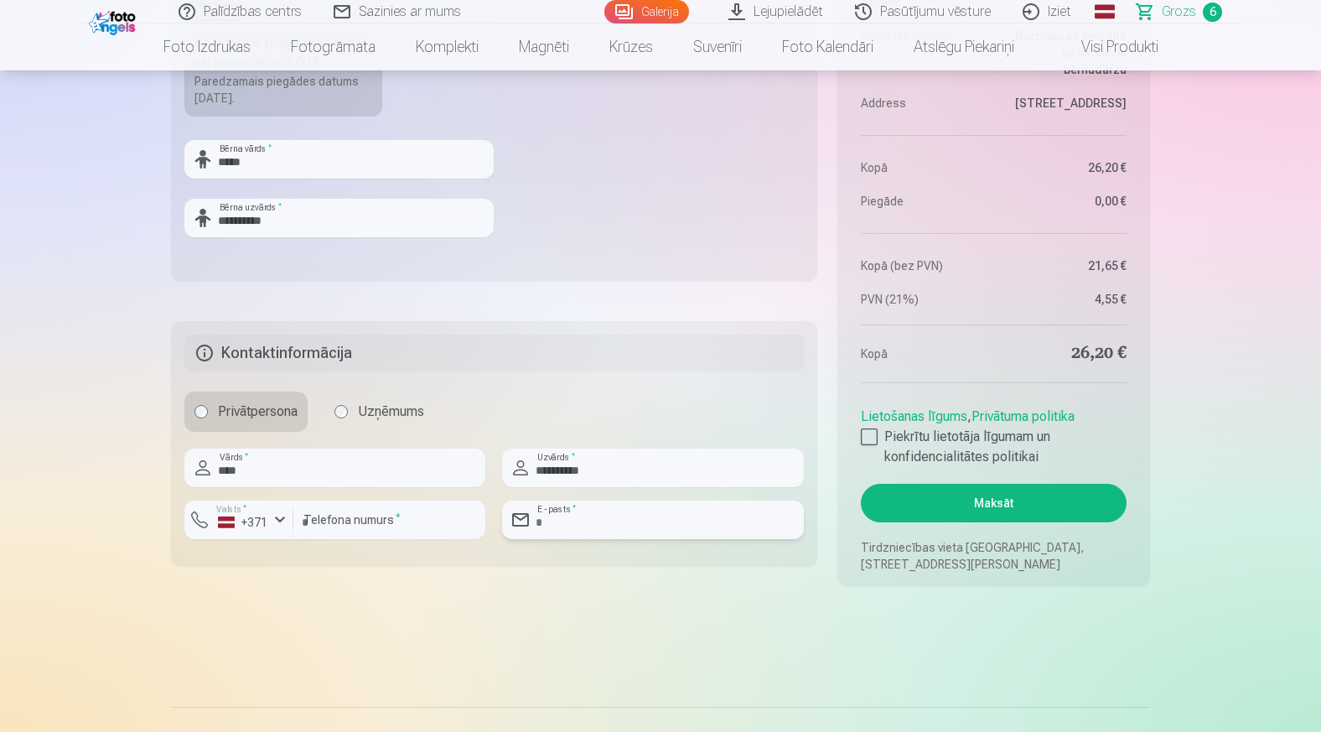
click at [564, 518] on input "email" at bounding box center [652, 520] width 301 height 39
type input "**********"
click at [865, 437] on div at bounding box center [869, 436] width 17 height 17
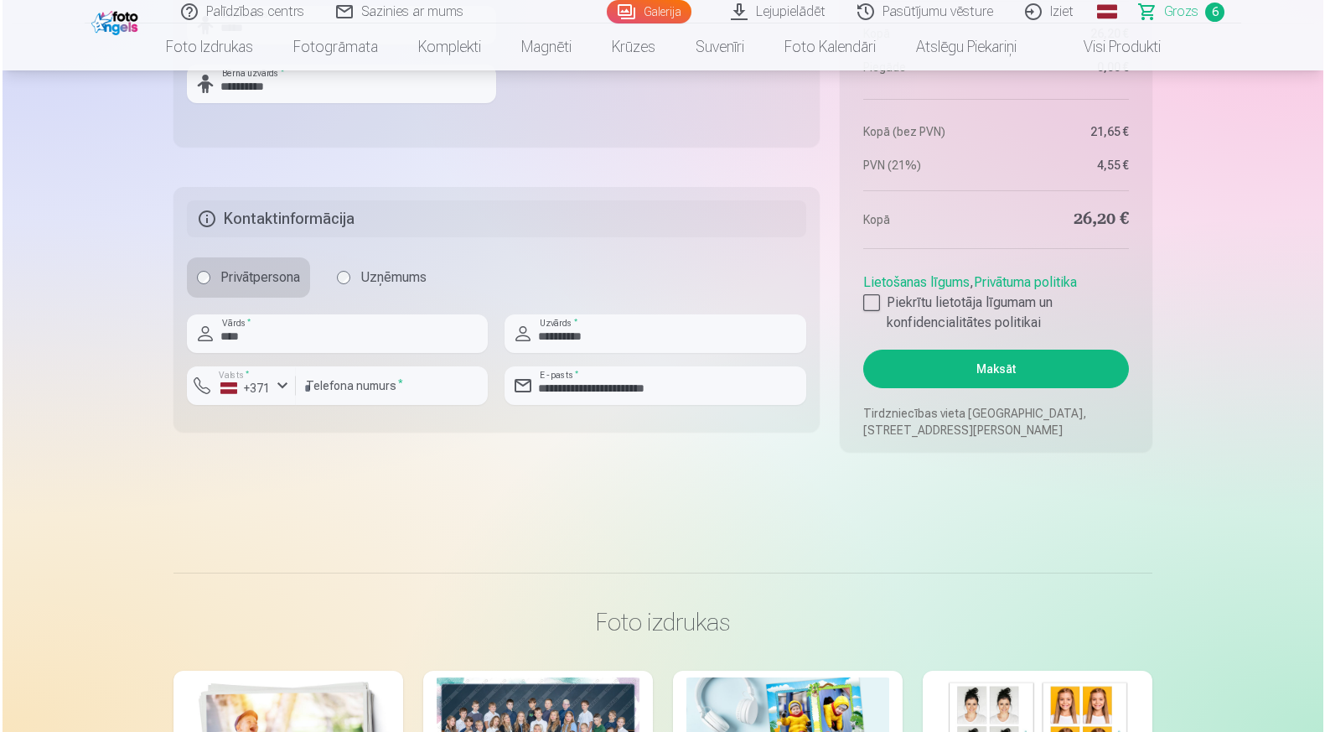
scroll to position [1721, 0]
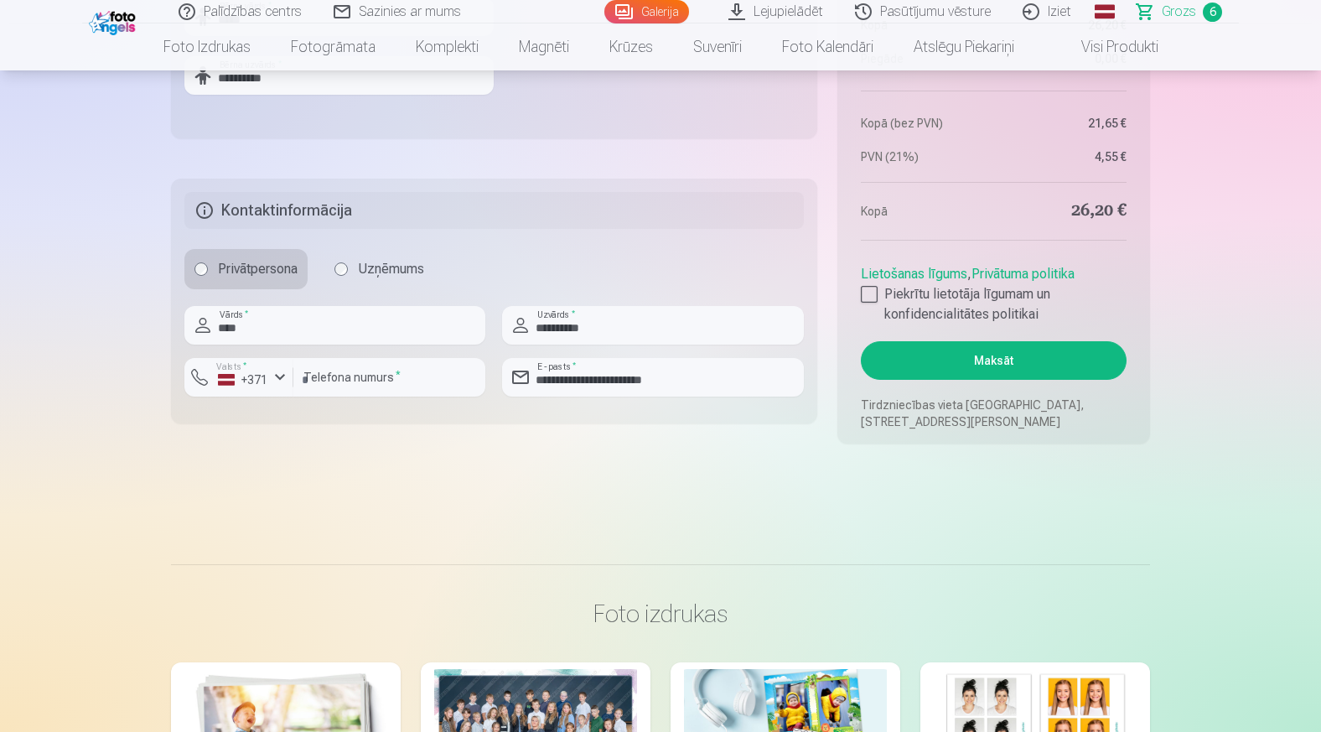
click at [1008, 360] on button "Maksāt" at bounding box center [994, 360] width 266 height 39
